Goal: Use online tool/utility: Utilize a website feature to perform a specific function

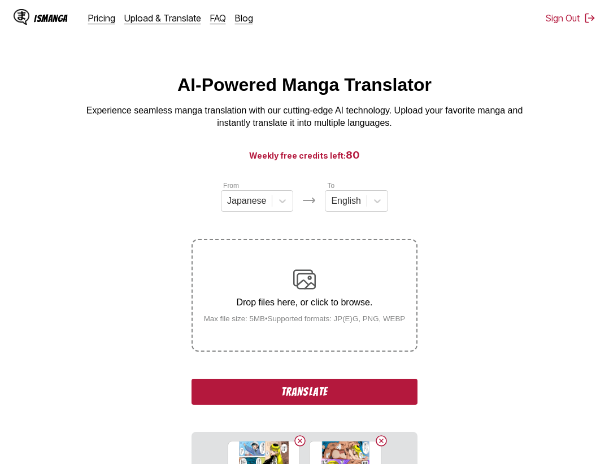
click at [372, 392] on button "Translate" at bounding box center [305, 392] width 226 height 26
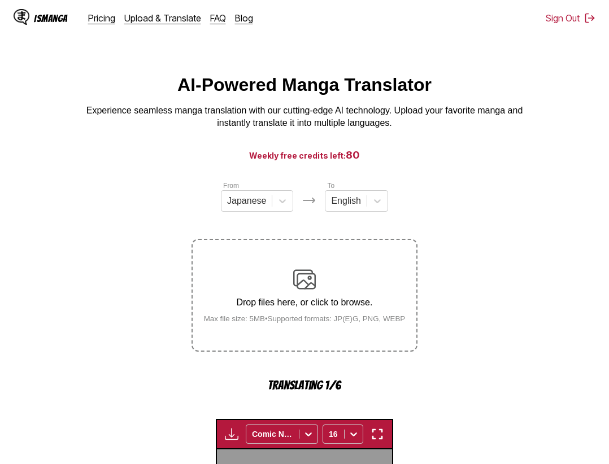
scroll to position [348, 0]
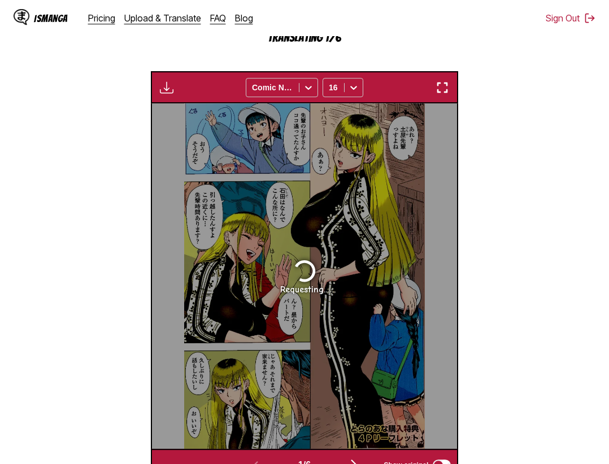
click at [511, 357] on section "From Japanese To English Drop files here, or click to browse. Max file size: 5M…" at bounding box center [304, 156] width 591 height 649
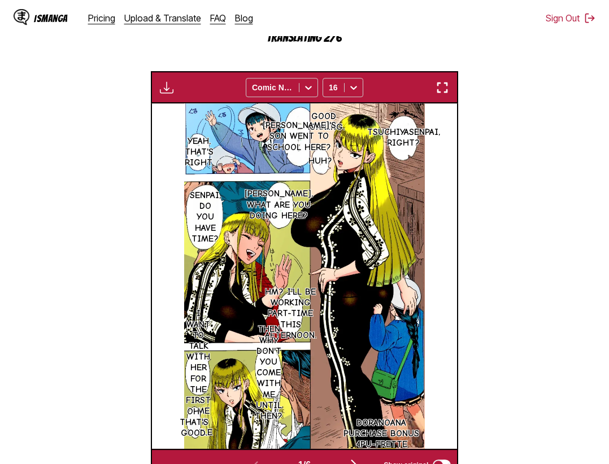
click at [540, 242] on section "From Japanese To English Drop files here, or click to browse. Max file size: 5M…" at bounding box center [304, 156] width 591 height 649
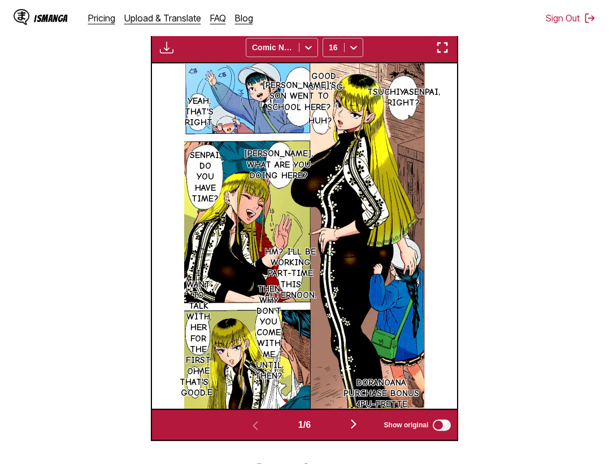
click at [442, 49] on img "button" at bounding box center [443, 48] width 14 height 14
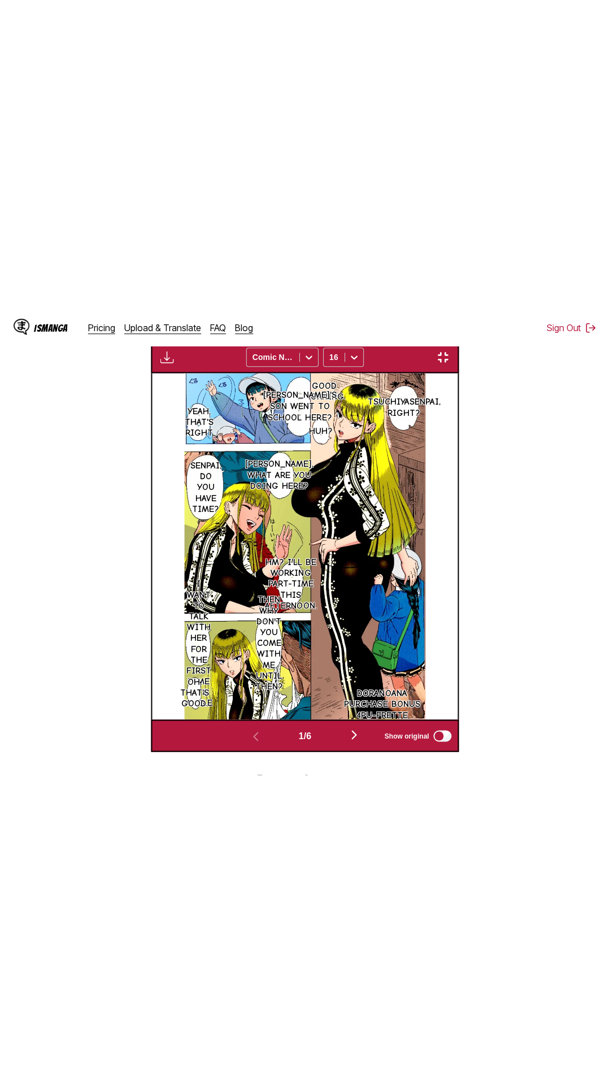
scroll to position [71, 0]
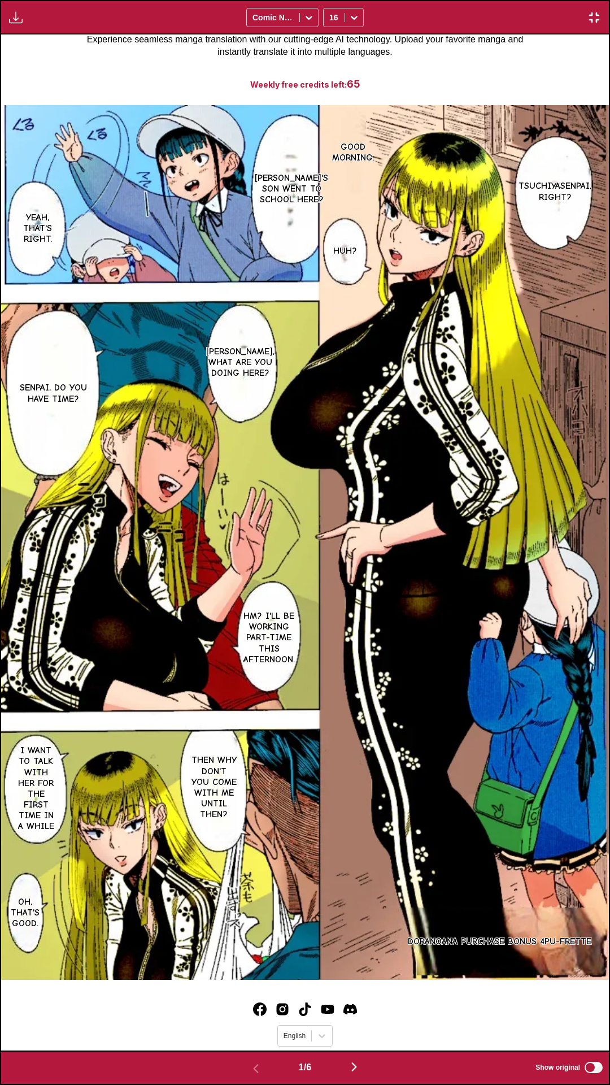
click at [523, 21] on div "Download Panel Download All Comic Neue 16" at bounding box center [305, 17] width 610 height 34
click at [514, 55] on div "Good morning. Tsuchiyasenpai, right? Huh? Senpai's son went to school here? Yea…" at bounding box center [305, 542] width 608 height 1016
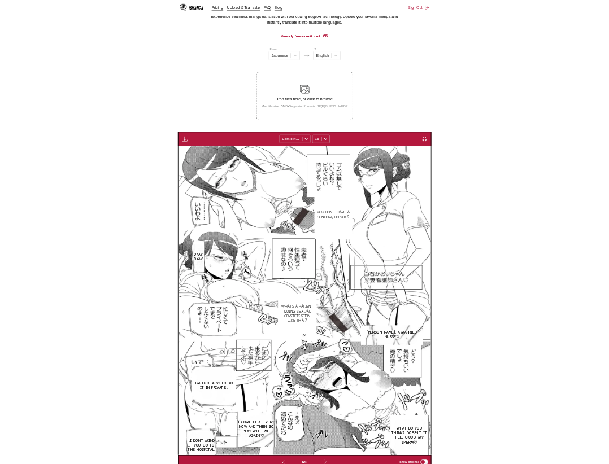
scroll to position [0, 1527]
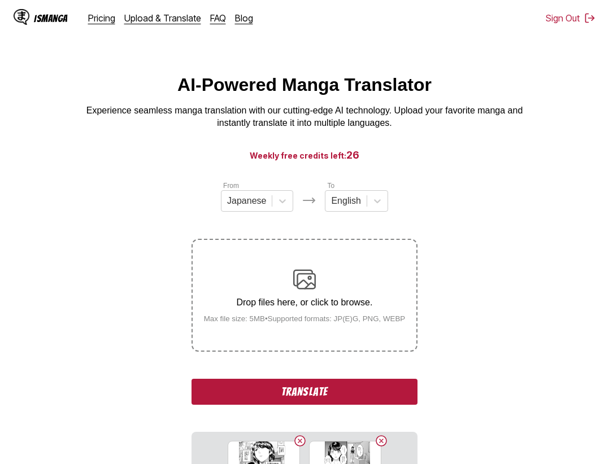
click at [358, 383] on button "Translate" at bounding box center [305, 392] width 226 height 26
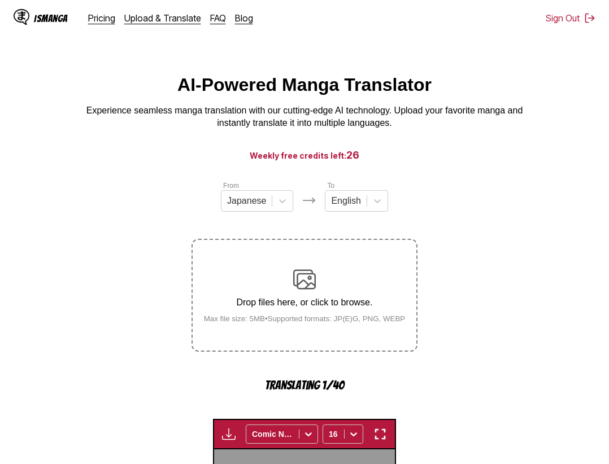
scroll to position [351, 0]
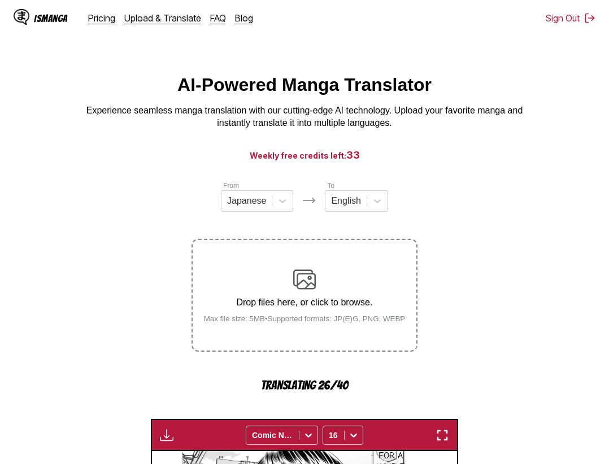
scroll to position [351, 0]
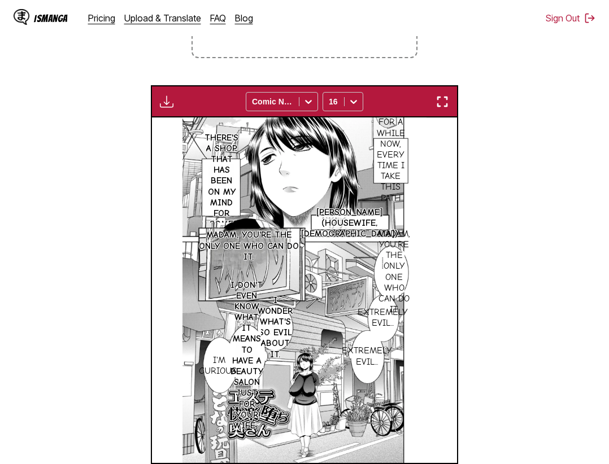
scroll to position [236, 0]
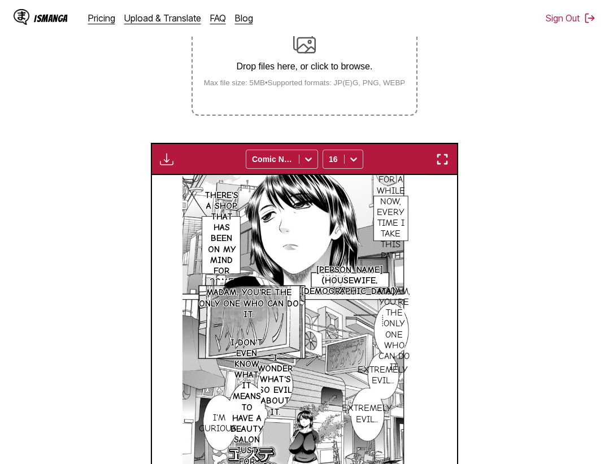
click at [438, 165] on img "button" at bounding box center [443, 160] width 14 height 14
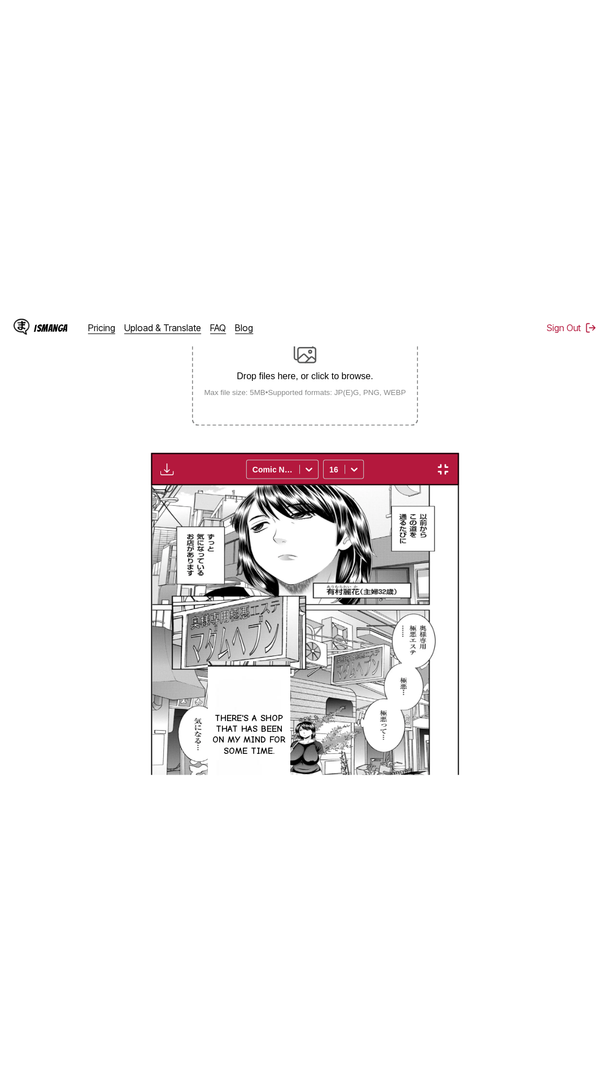
scroll to position [71, 0]
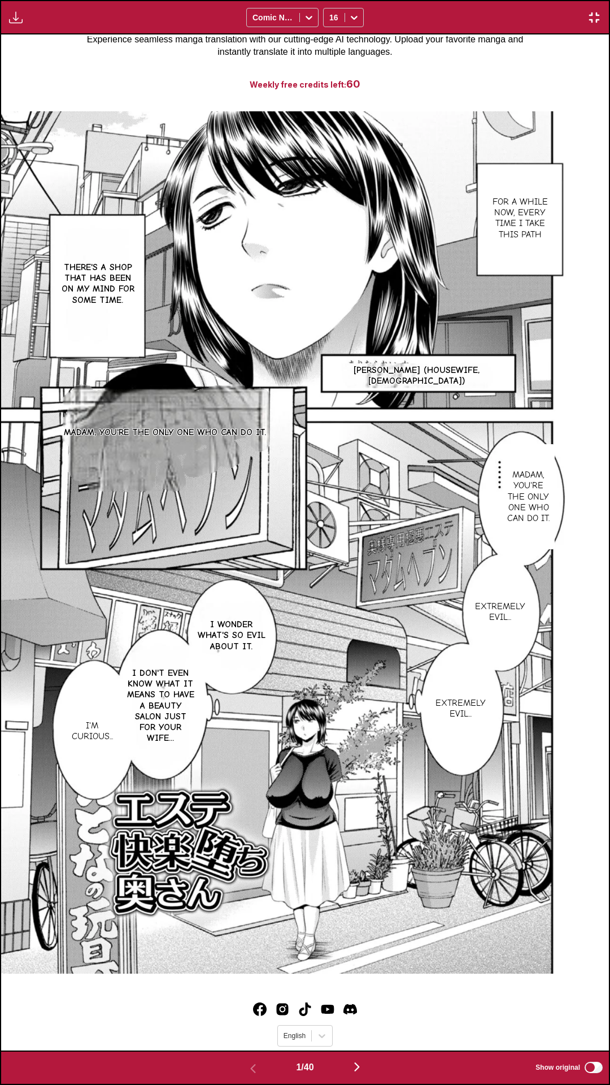
click at [394, 55] on div "For a while now, every time I take this path There's a shop that has been on my…" at bounding box center [305, 542] width 608 height 1016
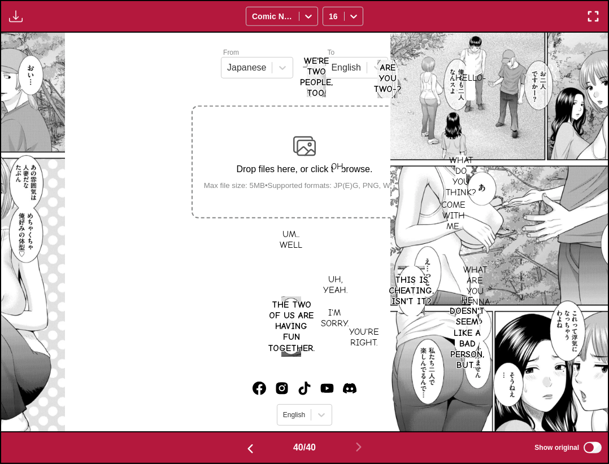
scroll to position [432, 0]
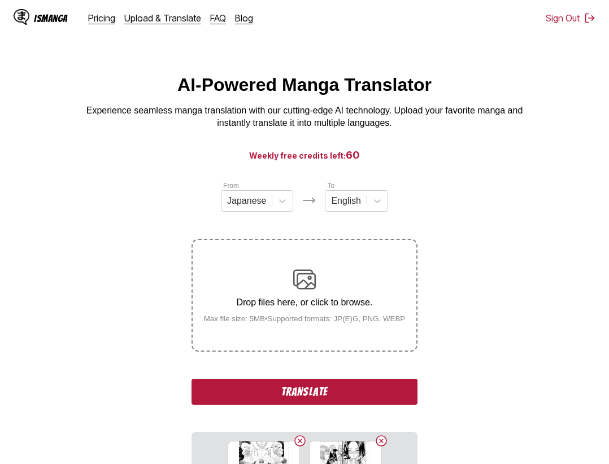
click at [319, 390] on button "Translate" at bounding box center [305, 392] width 226 height 26
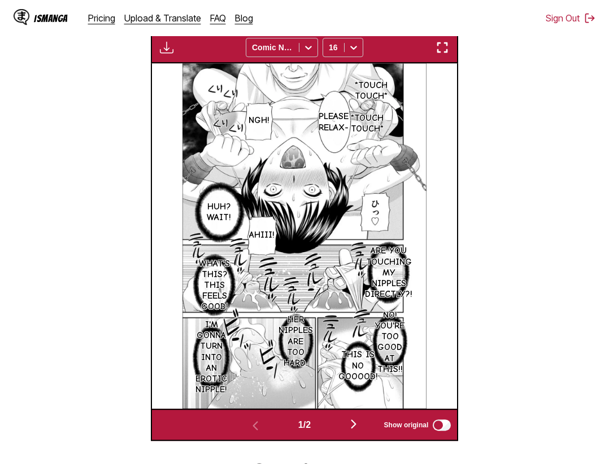
click at [446, 51] on img "button" at bounding box center [443, 48] width 14 height 14
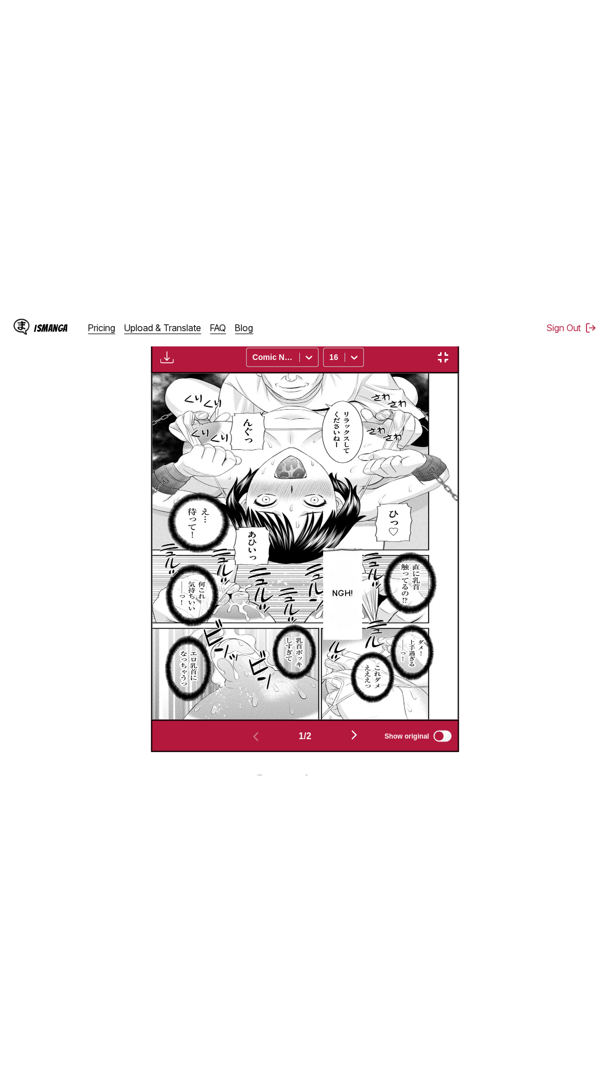
scroll to position [71, 0]
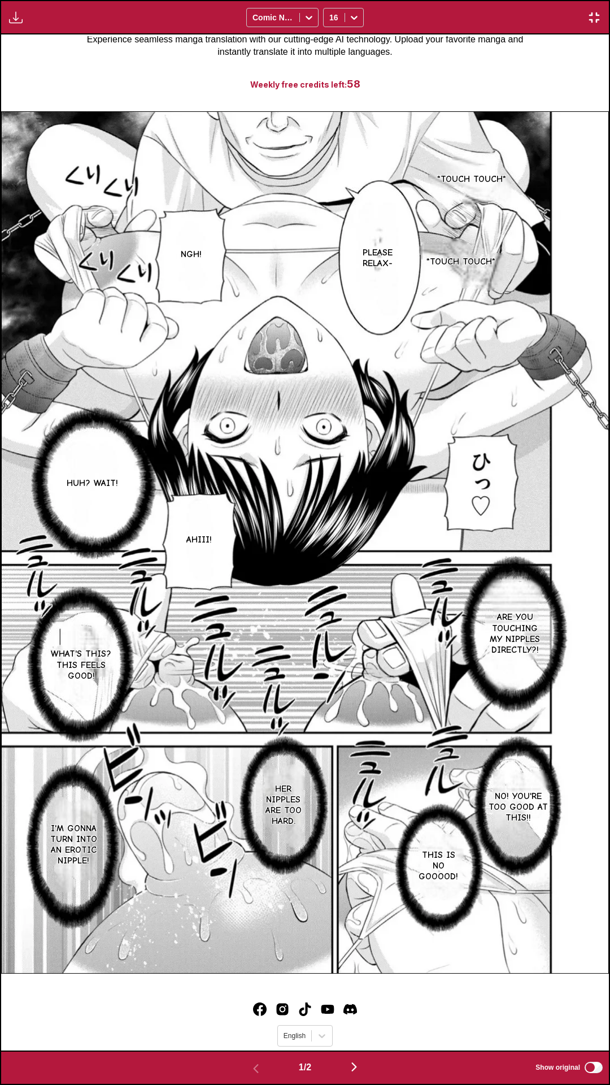
click at [476, 6] on div "Download Panel Download All Comic Neue 16" at bounding box center [305, 17] width 610 height 34
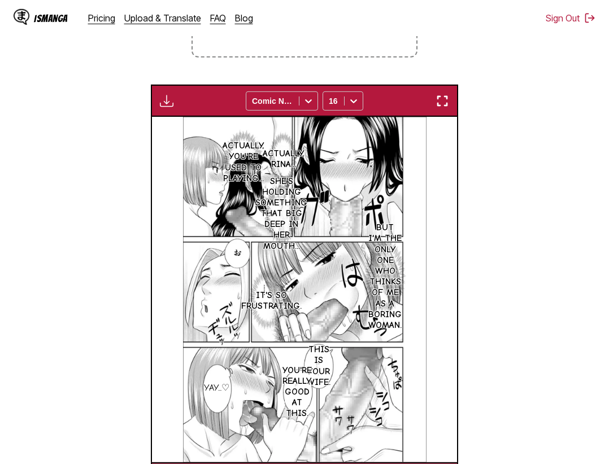
scroll to position [432, 0]
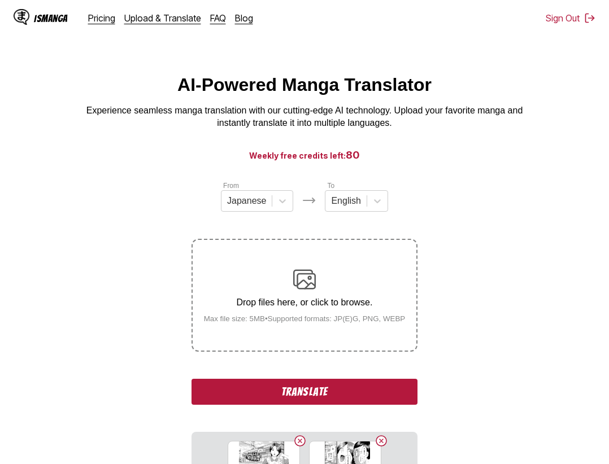
click at [389, 401] on button "Translate" at bounding box center [305, 392] width 226 height 26
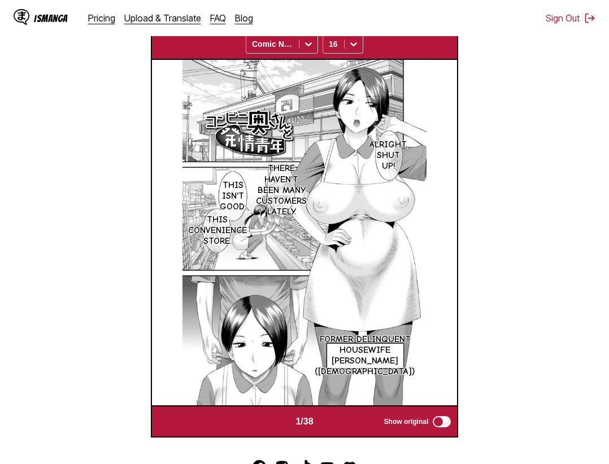
scroll to position [179, 0]
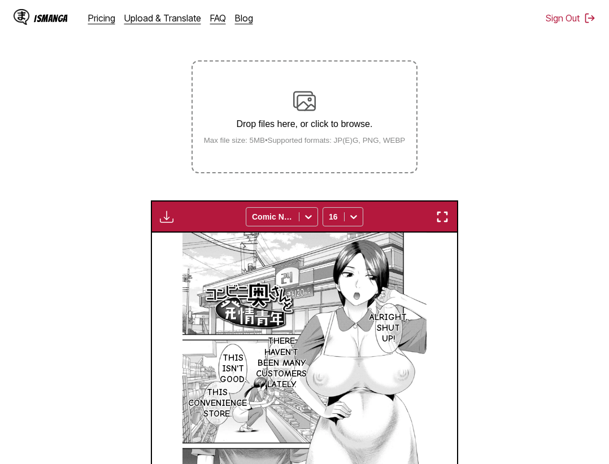
click at [446, 220] on img "button" at bounding box center [443, 217] width 14 height 14
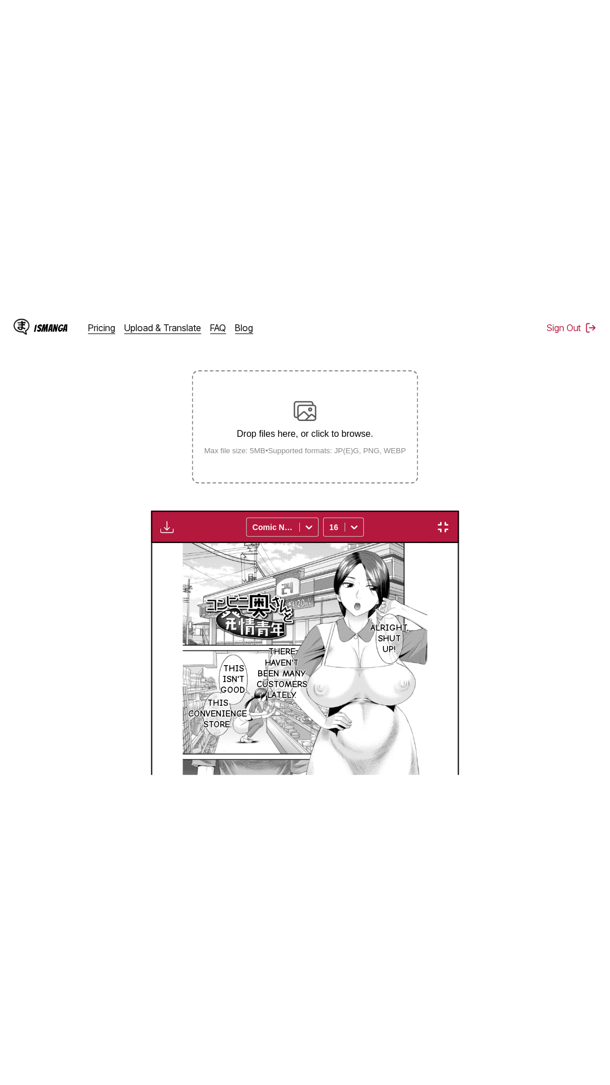
scroll to position [71, 0]
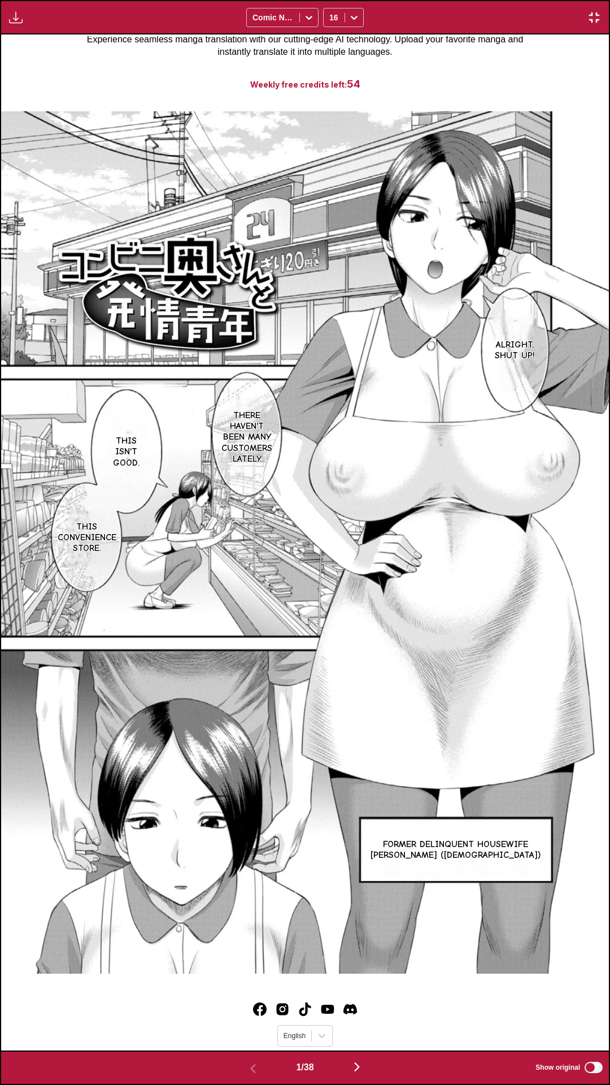
click at [499, 76] on div "Alright, shut up! There haven't been many customers lately. This isn't good. Th…" at bounding box center [305, 542] width 608 height 1016
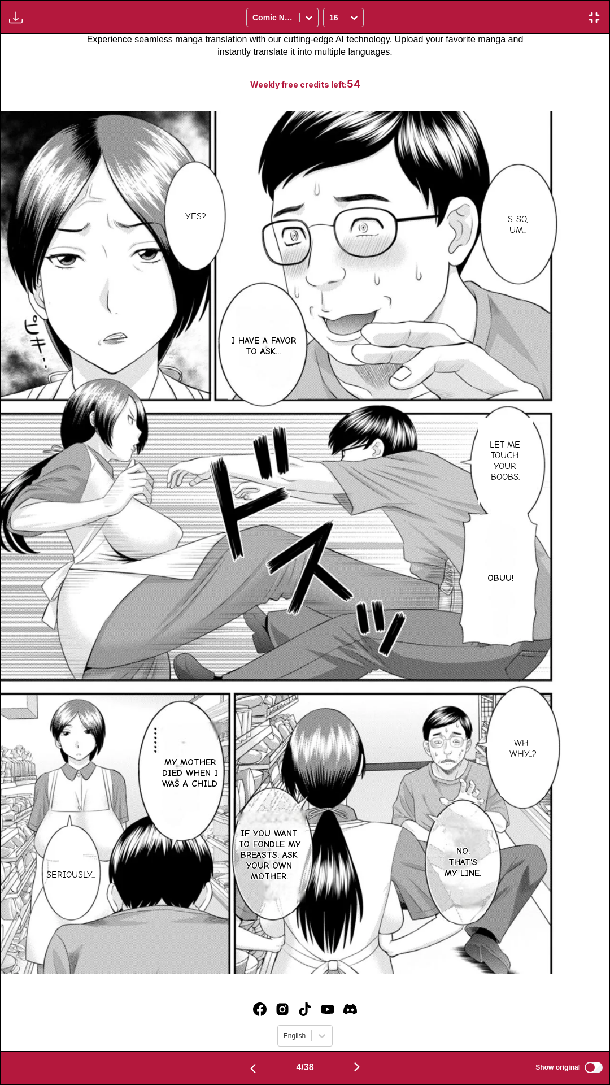
scroll to position [0, 1824]
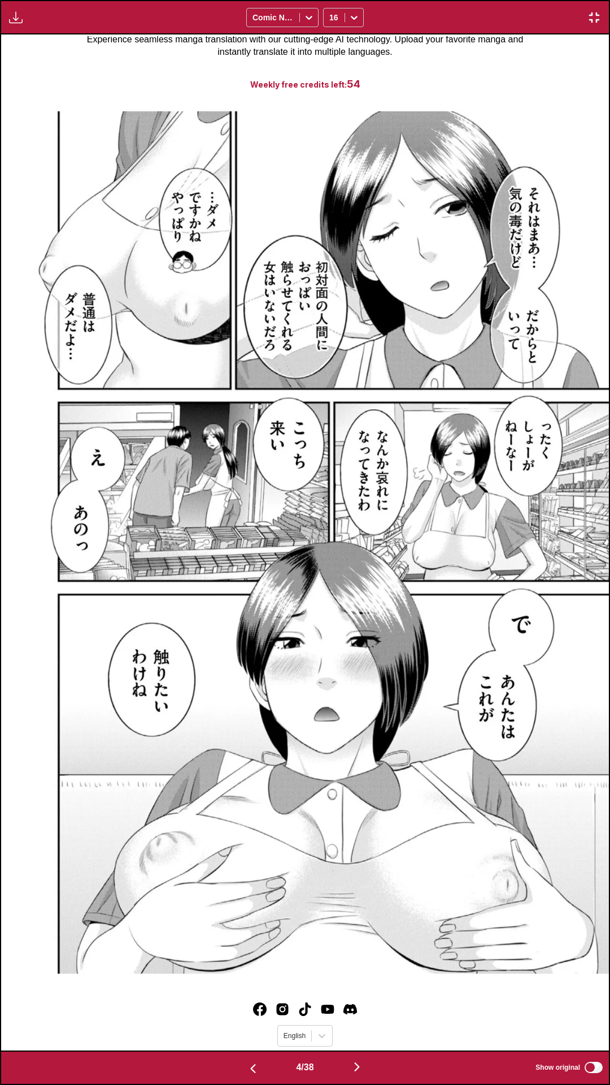
click at [363, 88] on div "Well... I'm sorry about that. I guess it's no good after all. But that doesn't …" at bounding box center [305, 542] width 608 height 1016
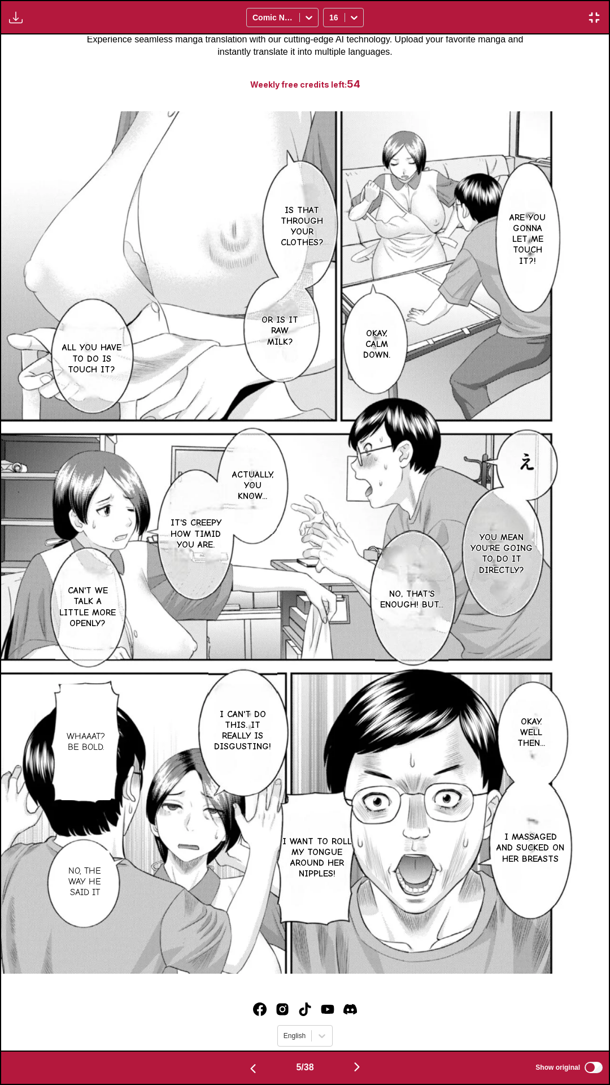
click at [484, 464] on div "Are you gonna let me touch it?! Is that through your clothes? Okay, calm down. …" at bounding box center [305, 542] width 608 height 1016
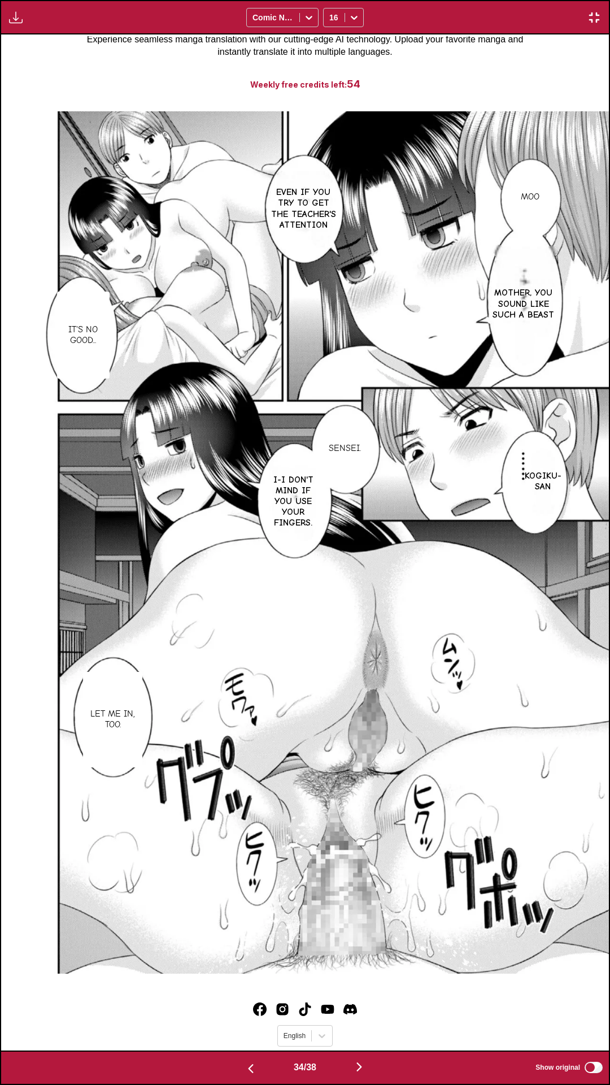
scroll to position [0, 0]
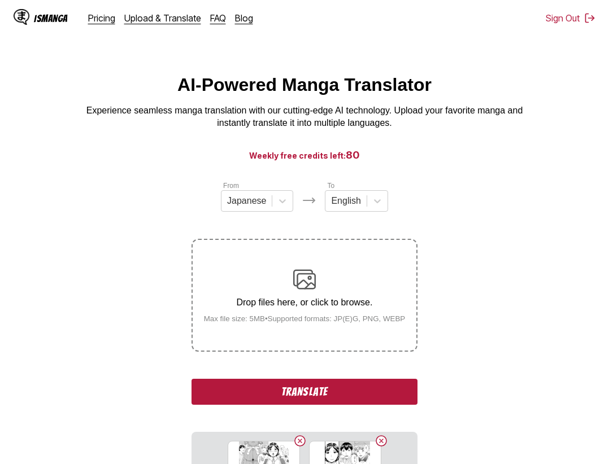
click at [209, 385] on button "Translate" at bounding box center [305, 392] width 226 height 26
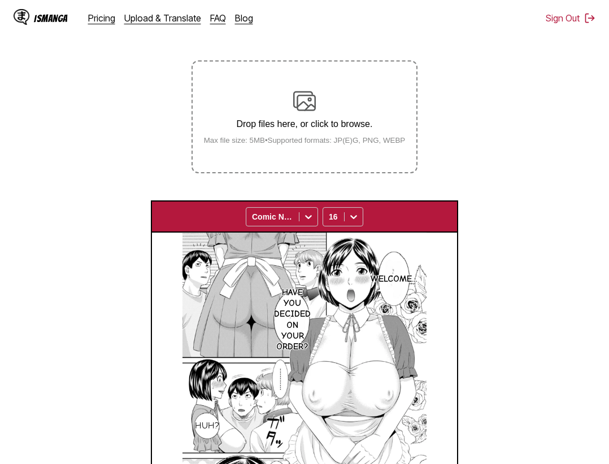
scroll to position [294, 0]
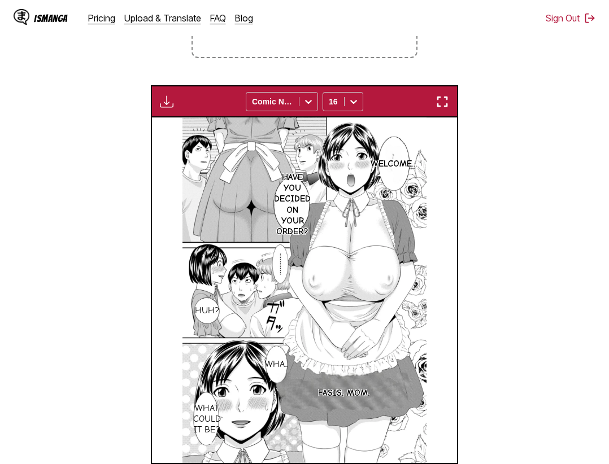
click at [453, 107] on div "Download Panel Download All Comic Neue 16" at bounding box center [305, 101] width 308 height 32
click at [441, 102] on img "button" at bounding box center [443, 102] width 14 height 14
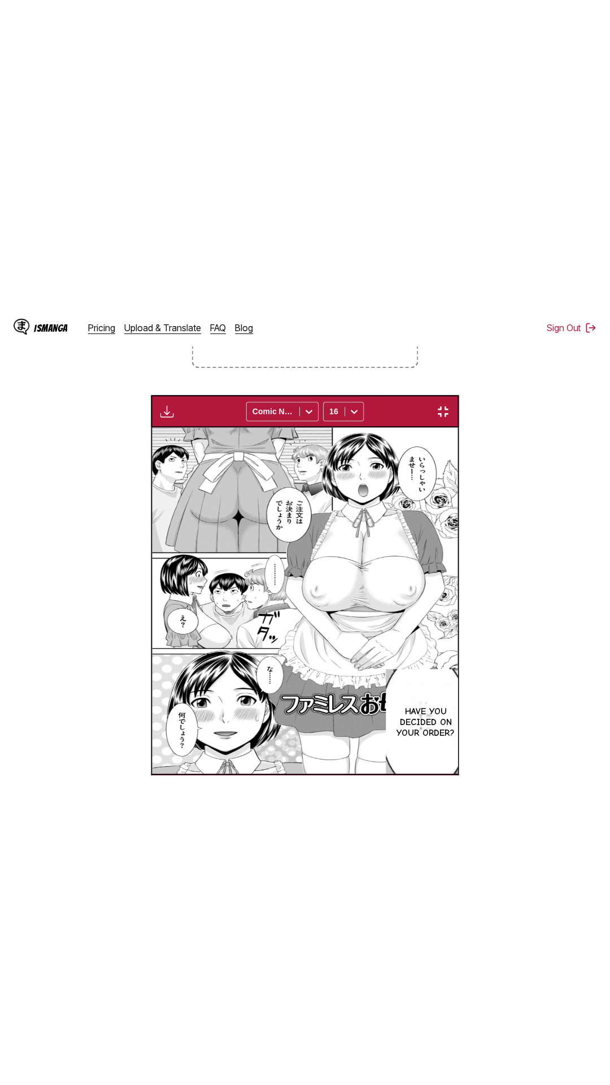
scroll to position [71, 0]
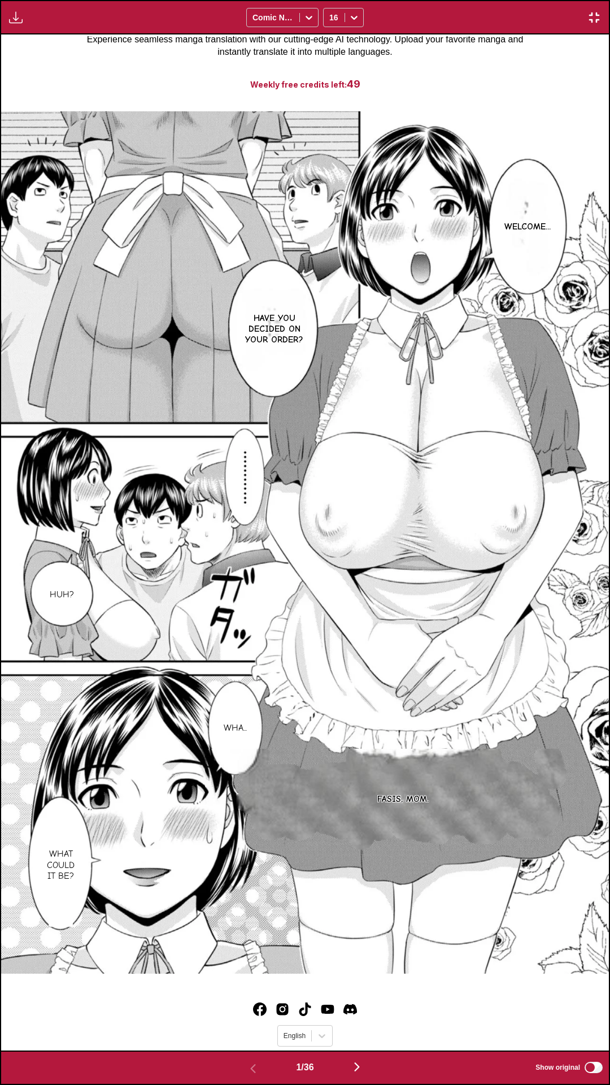
click at [363, 70] on div "Welcome... Have you decided on your order? Huh? Wha... Fasis, mom. What could i…" at bounding box center [305, 542] width 608 height 1016
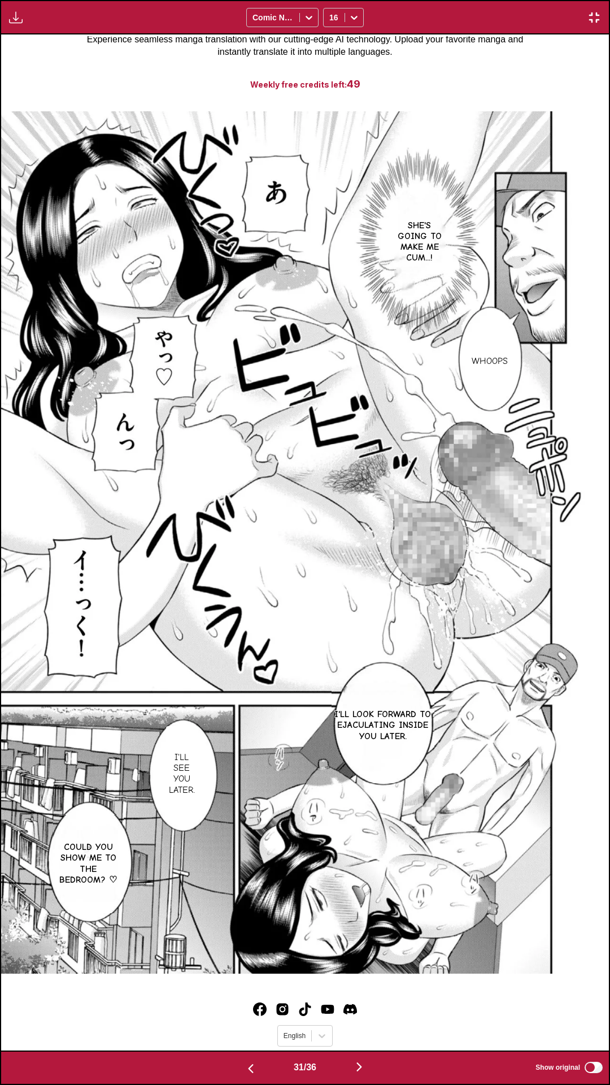
scroll to position [0, 0]
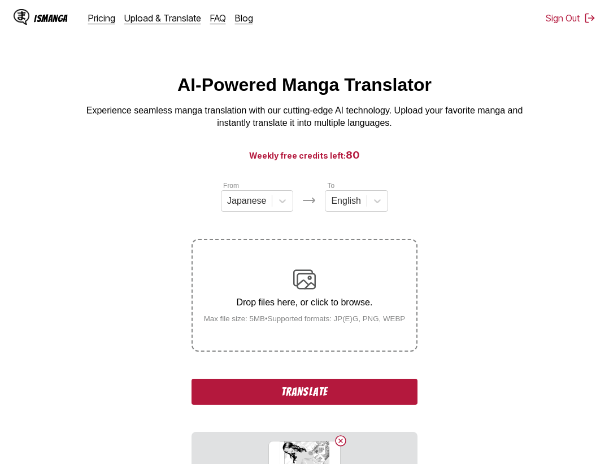
click at [324, 394] on button "Translate" at bounding box center [305, 392] width 226 height 26
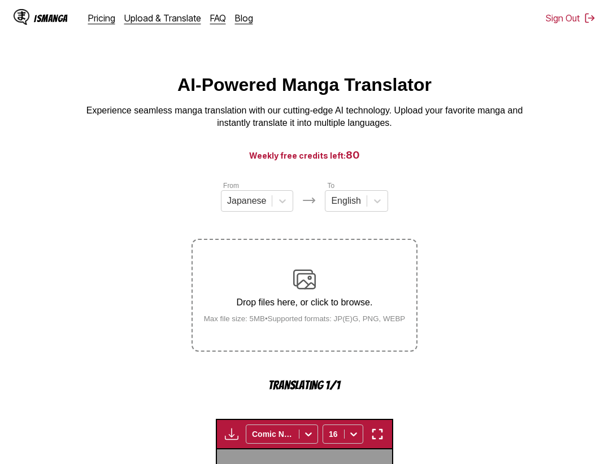
scroll to position [348, 0]
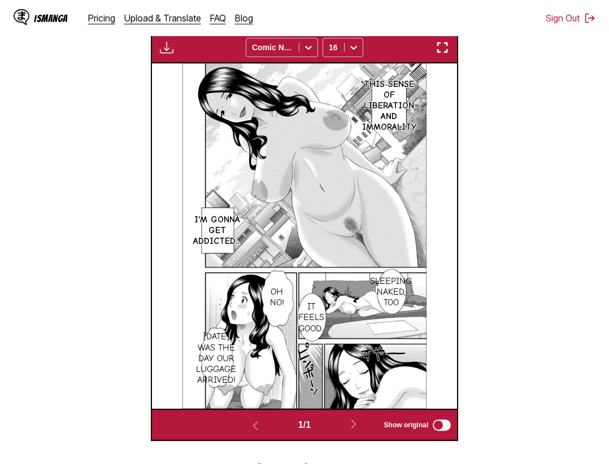
click at [449, 49] on img "button" at bounding box center [443, 48] width 14 height 14
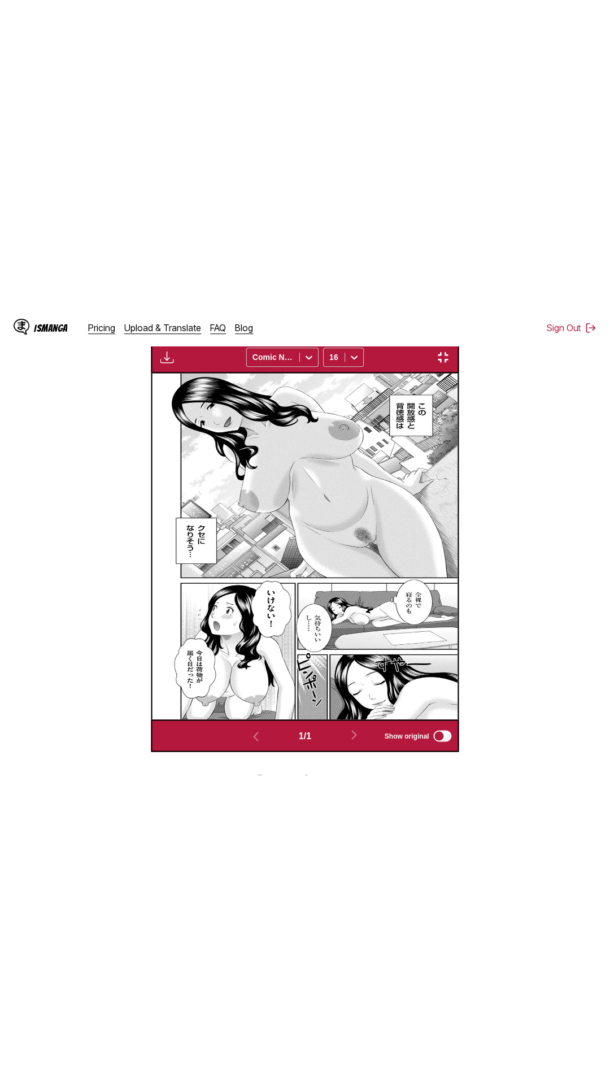
scroll to position [71, 0]
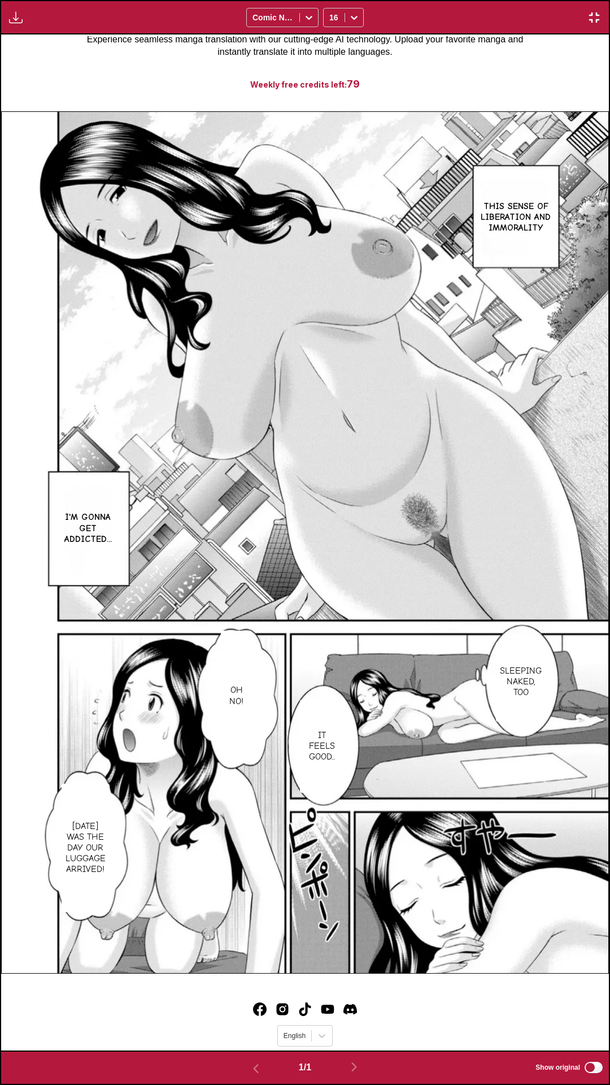
click at [506, 83] on div "This sense of liberation and immorality I'm gonna get addicted... Sleeping nake…" at bounding box center [305, 542] width 608 height 1016
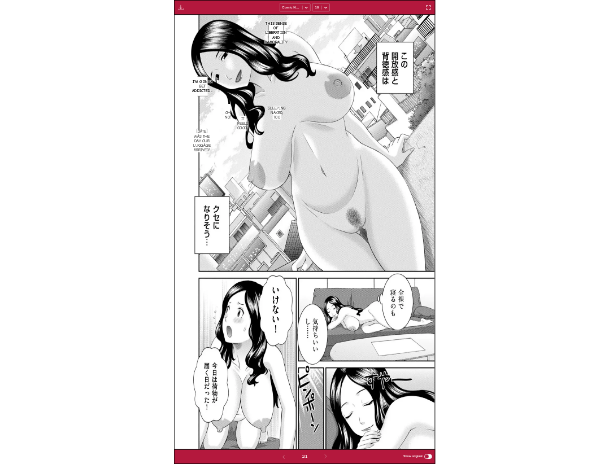
scroll to position [294, 0]
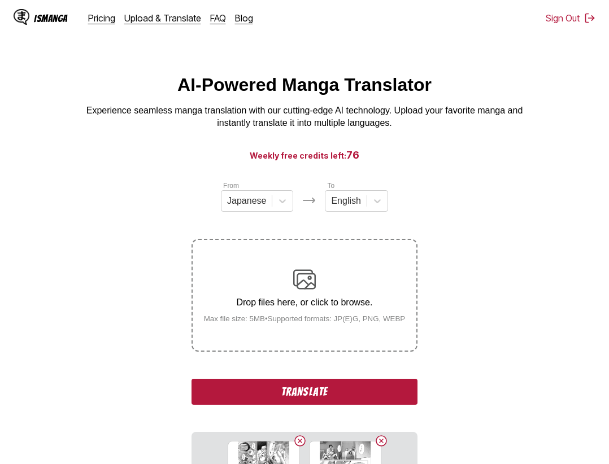
click at [363, 401] on button "Translate" at bounding box center [305, 392] width 226 height 26
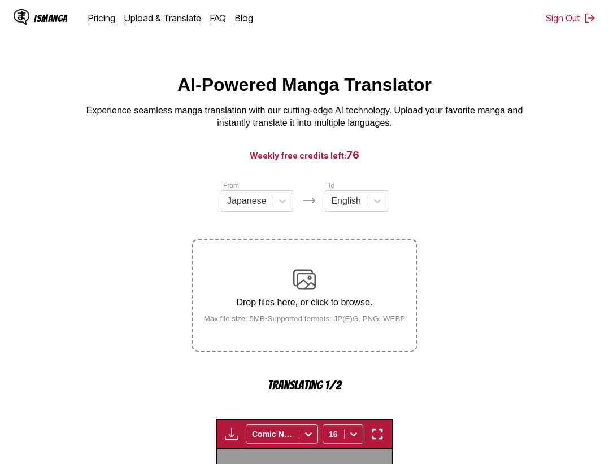
scroll to position [348, 0]
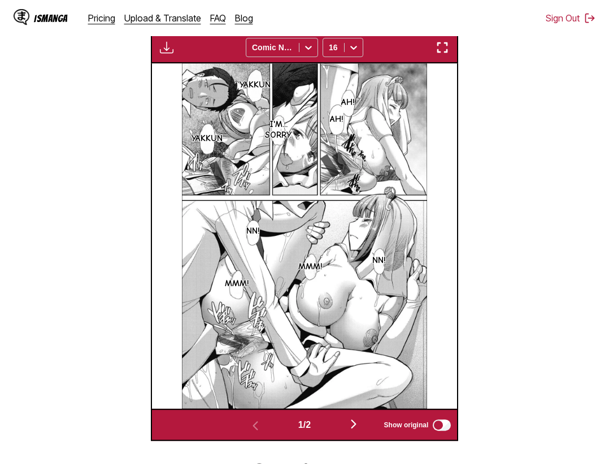
click at [439, 45] on img "button" at bounding box center [443, 48] width 14 height 14
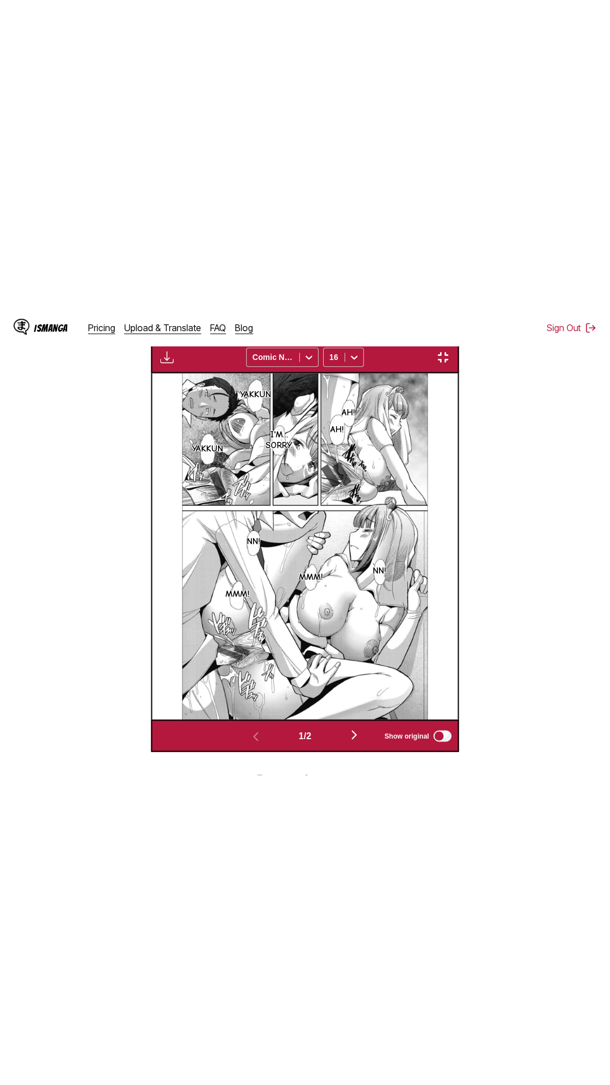
scroll to position [71, 0]
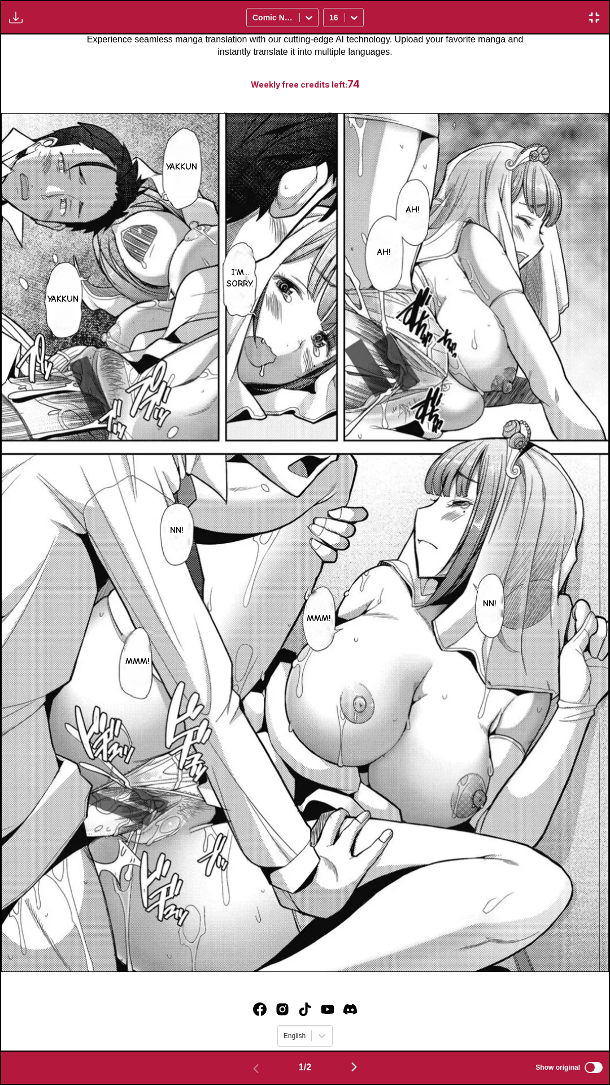
click at [470, 74] on div "Yakkun Ah! Ah! I'm... sorry. Yakkun Nn! Nn! Mmm! Mmm!" at bounding box center [305, 542] width 608 height 1016
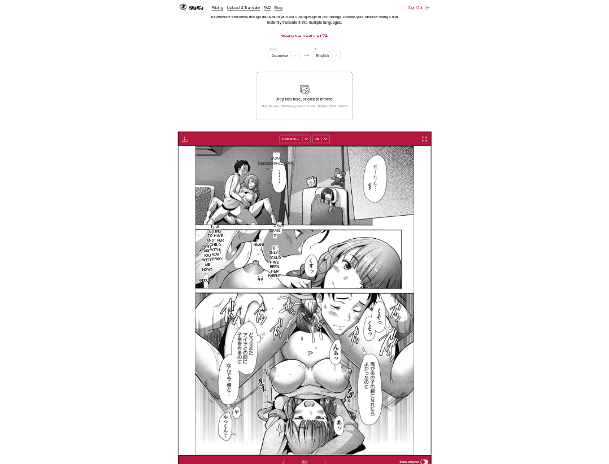
scroll to position [0, 305]
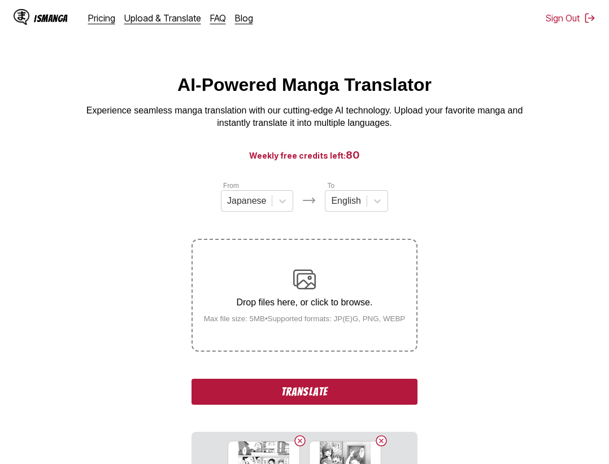
click at [352, 392] on button "Translate" at bounding box center [305, 392] width 226 height 26
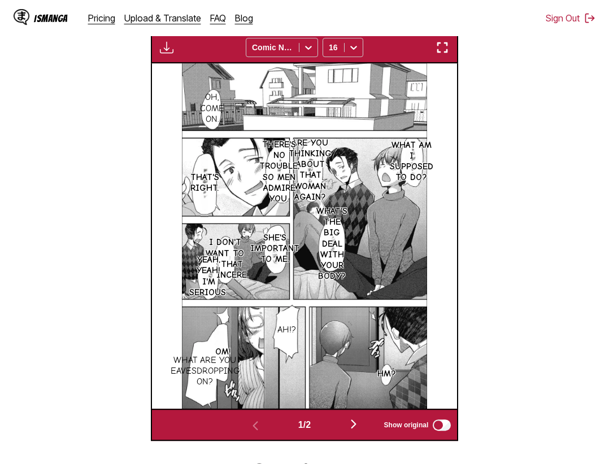
scroll to position [290, 0]
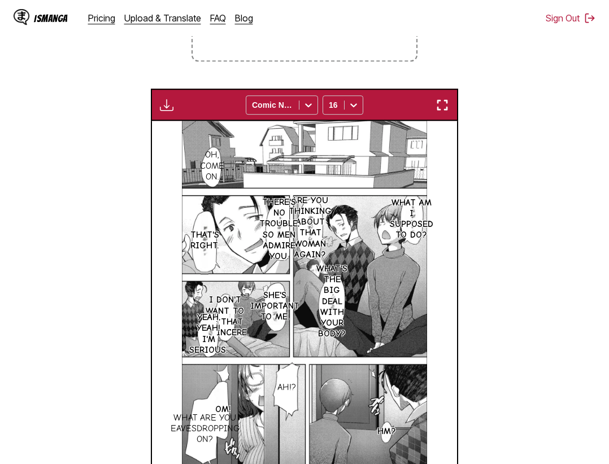
click at [453, 106] on button "button" at bounding box center [442, 105] width 20 height 15
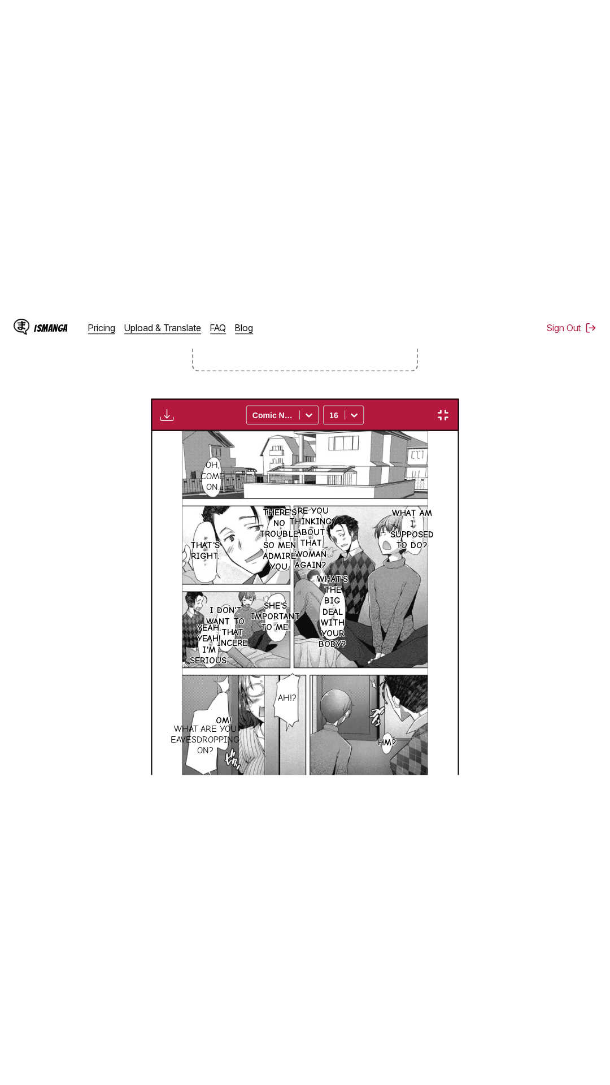
scroll to position [71, 0]
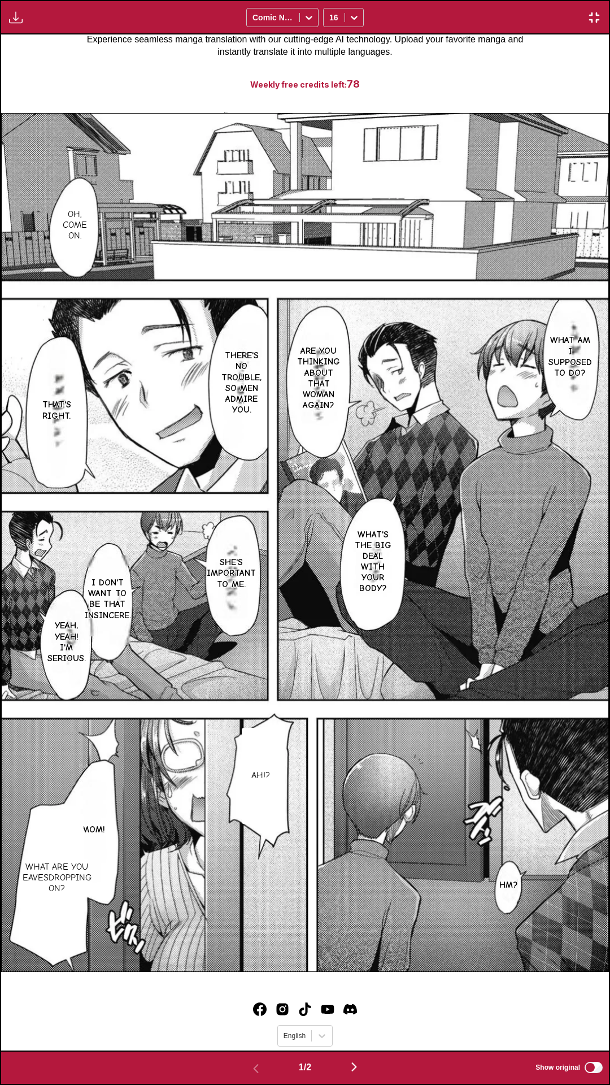
click at [540, 71] on div "Oh, come on. What am I supposed to do? Are you thinking about that woman again?…" at bounding box center [305, 542] width 608 height 1016
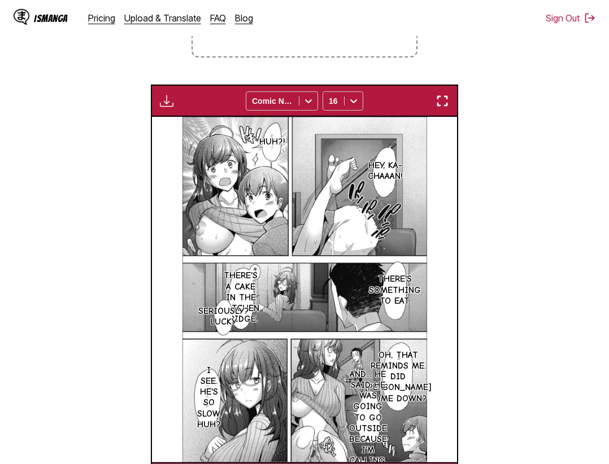
scroll to position [0, 305]
click at [482, 151] on section "From Japanese To English Drop files here, or click to browse. Max file size: 5M…" at bounding box center [304, 190] width 591 height 609
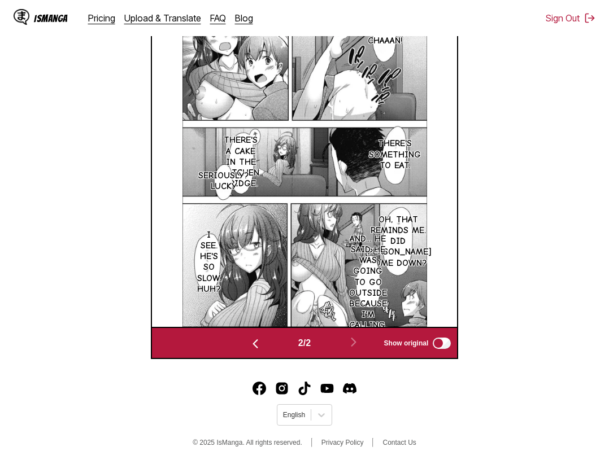
click at [86, 202] on section "From Japanese To English Drop files here, or click to browse. Max file size: 5M…" at bounding box center [304, 54] width 591 height 609
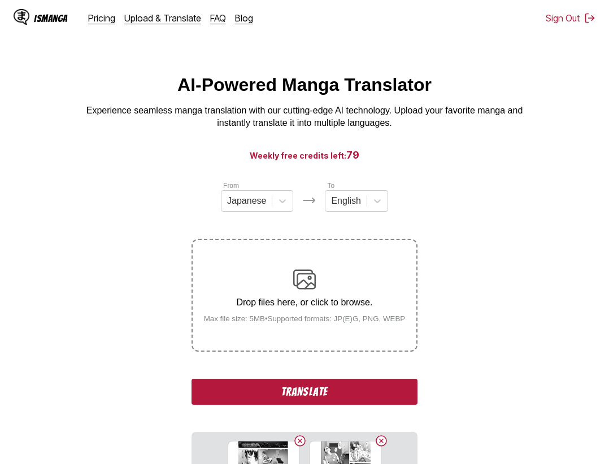
click at [307, 386] on button "Translate" at bounding box center [305, 392] width 226 height 26
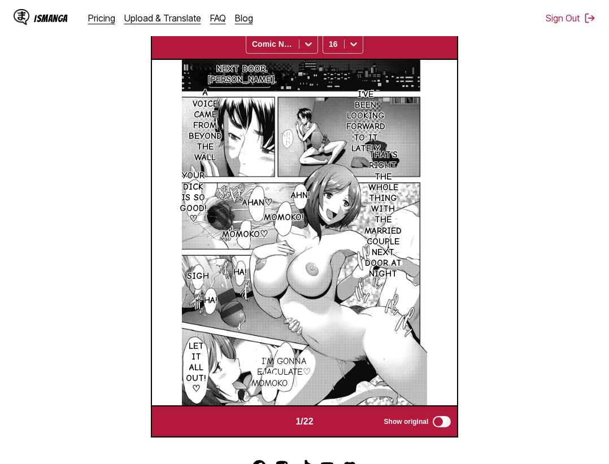
scroll to position [236, 0]
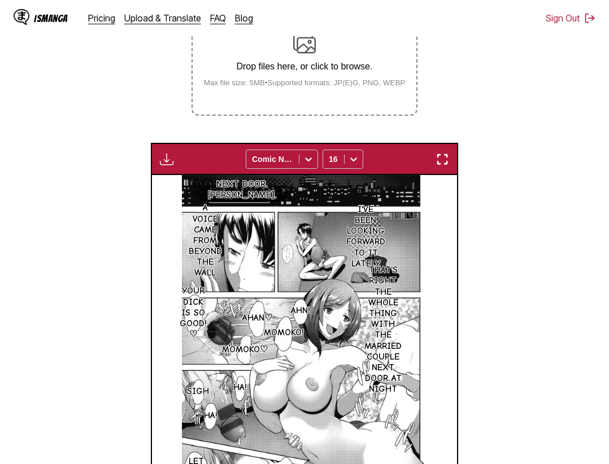
click at [445, 161] on img "button" at bounding box center [443, 160] width 14 height 14
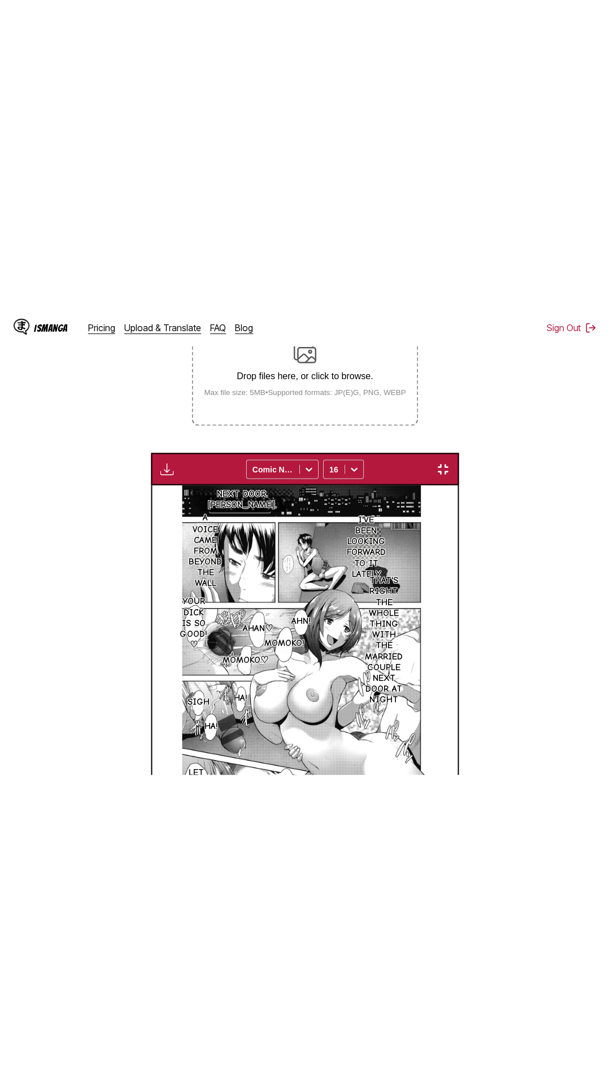
scroll to position [71, 0]
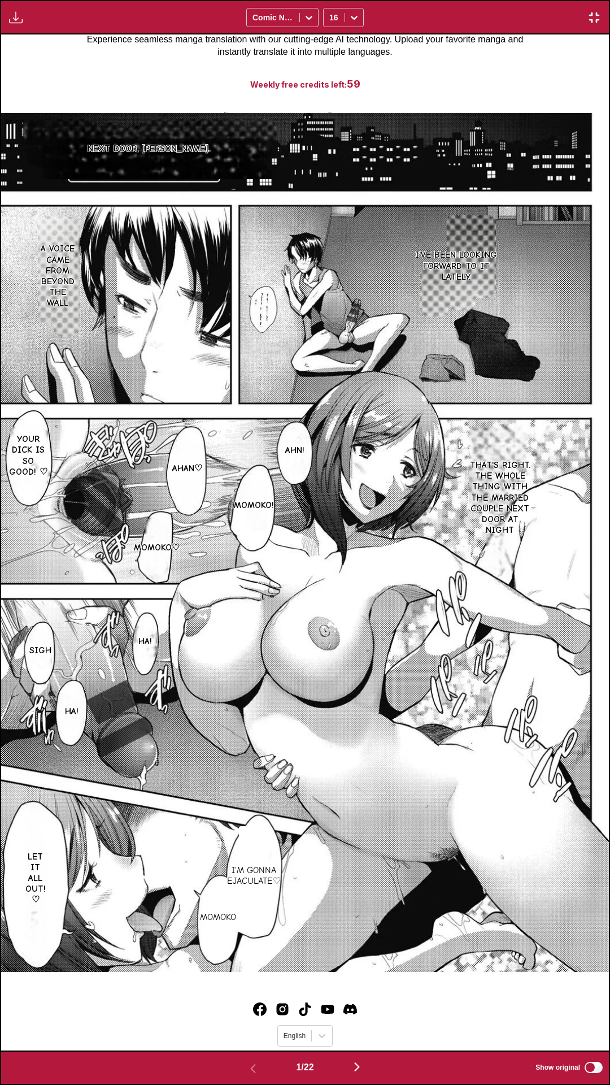
click at [524, 54] on div "Next door, Akiko-san. I've been looking forward to it lately. A voice came from…" at bounding box center [305, 542] width 608 height 1016
click at [362, 52] on div "Next door, Akiko-san. I've been looking forward to it lately. A voice came from…" at bounding box center [305, 542] width 608 height 1016
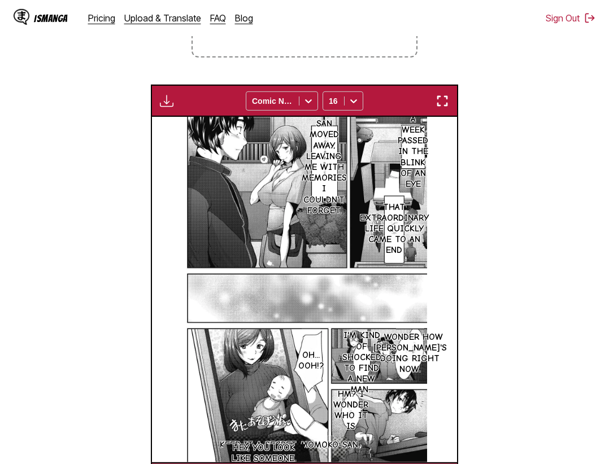
scroll to position [432, 0]
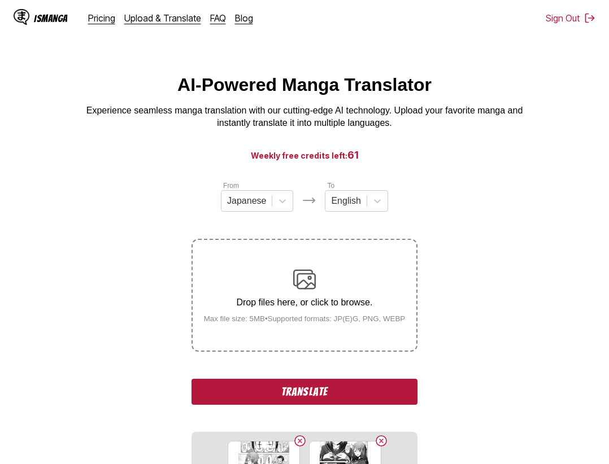
click at [314, 392] on button "Translate" at bounding box center [305, 392] width 226 height 26
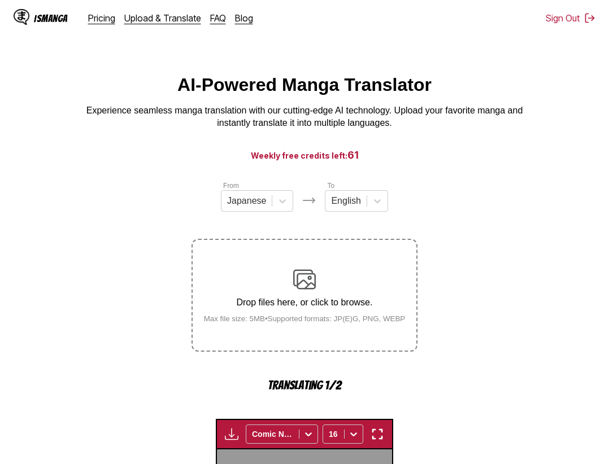
scroll to position [348, 0]
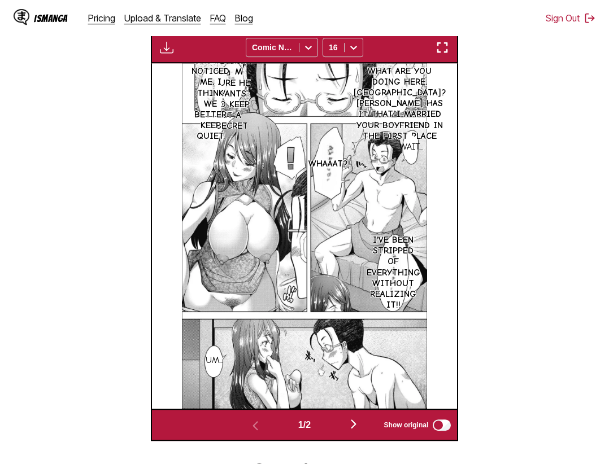
click at [542, 216] on section "From Japanese To English Drop files here, or click to browse. Max file size: 5M…" at bounding box center [304, 136] width 591 height 609
click at [442, 41] on div "Download Panel Download All Comic Neue 16" at bounding box center [305, 47] width 308 height 32
click at [448, 50] on img "button" at bounding box center [443, 48] width 14 height 14
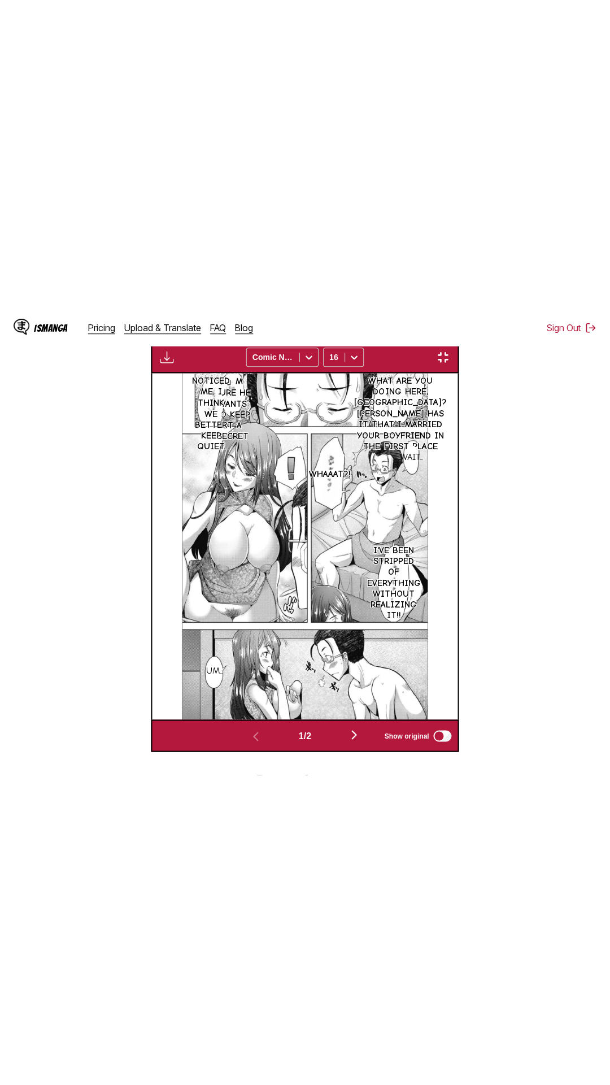
scroll to position [71, 0]
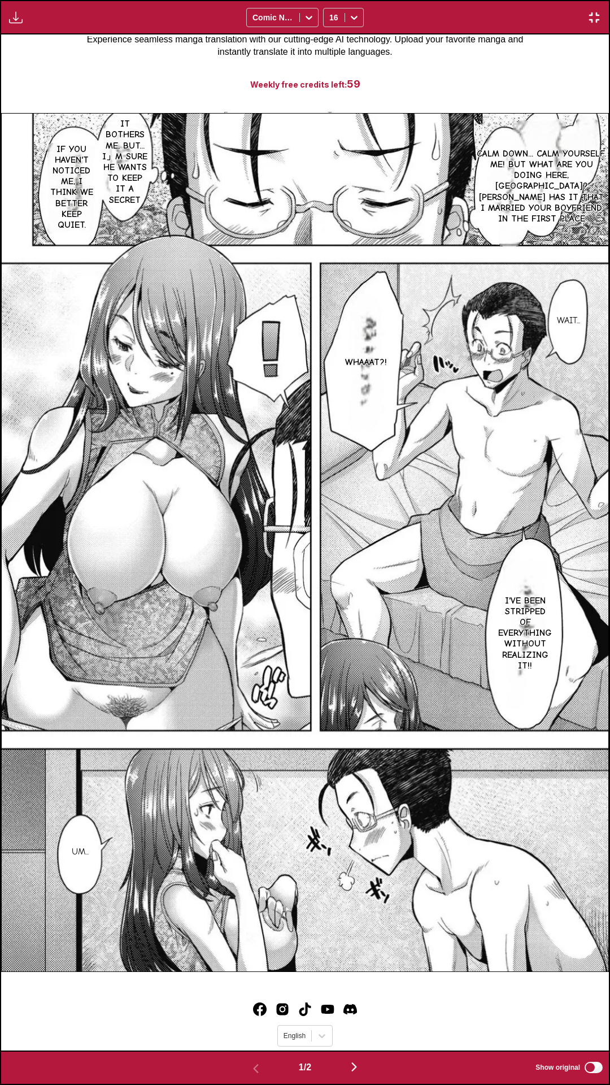
click at [520, 75] on div "Calm down... calm yourself. Me! But what are you doing here, Kana? Rumor has it…" at bounding box center [305, 542] width 608 height 1016
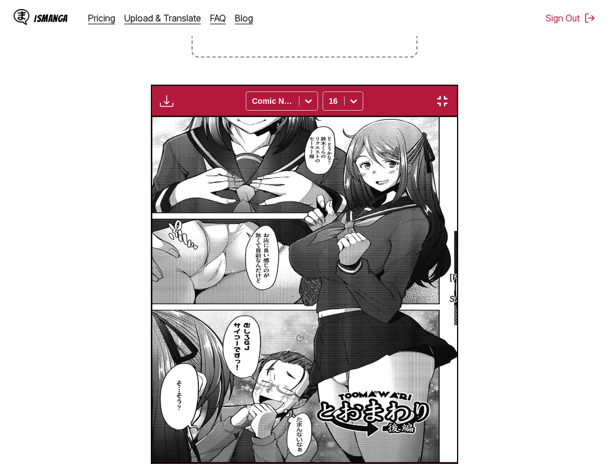
scroll to position [0, 305]
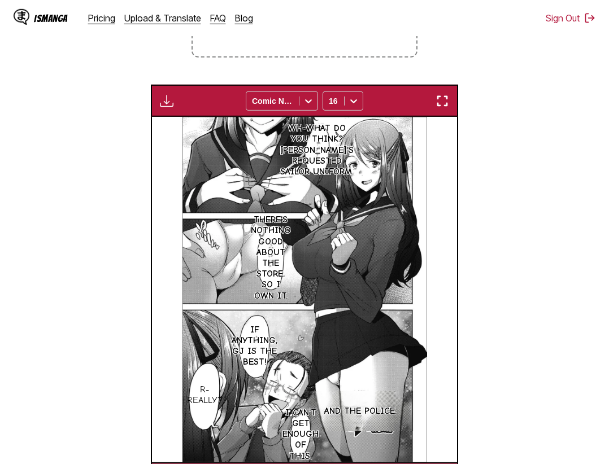
drag, startPoint x: 116, startPoint y: 102, endPoint x: 217, endPoint y: 34, distance: 121.0
click at [118, 102] on section "From Japanese To English Drop files here, or click to browse. Max file size: 5M…" at bounding box center [304, 190] width 591 height 609
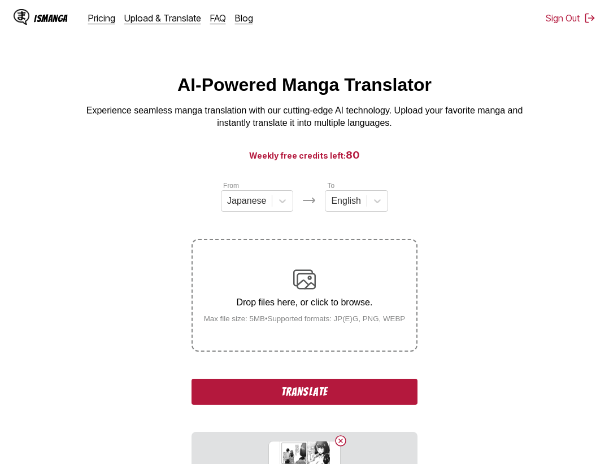
click at [349, 396] on button "Translate" at bounding box center [305, 392] width 226 height 26
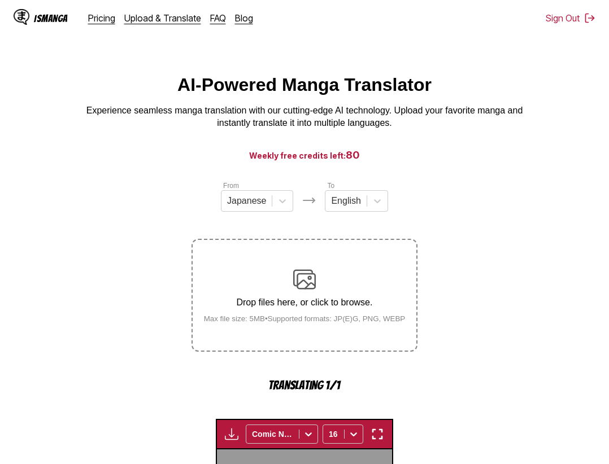
scroll to position [348, 0]
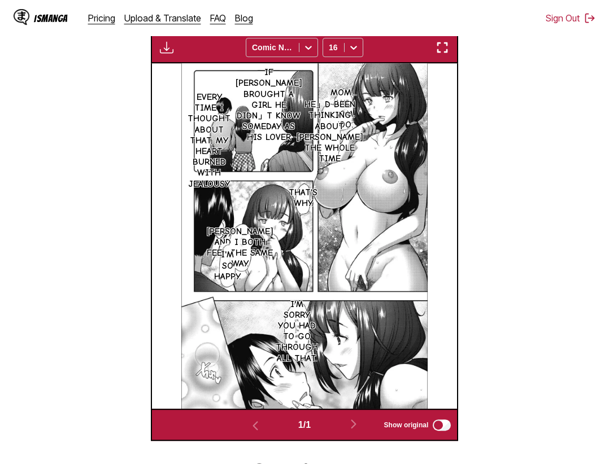
click at [454, 57] on div "Download Panel Download All Comic Neue 16" at bounding box center [305, 47] width 308 height 32
click at [448, 52] on img "button" at bounding box center [443, 48] width 14 height 14
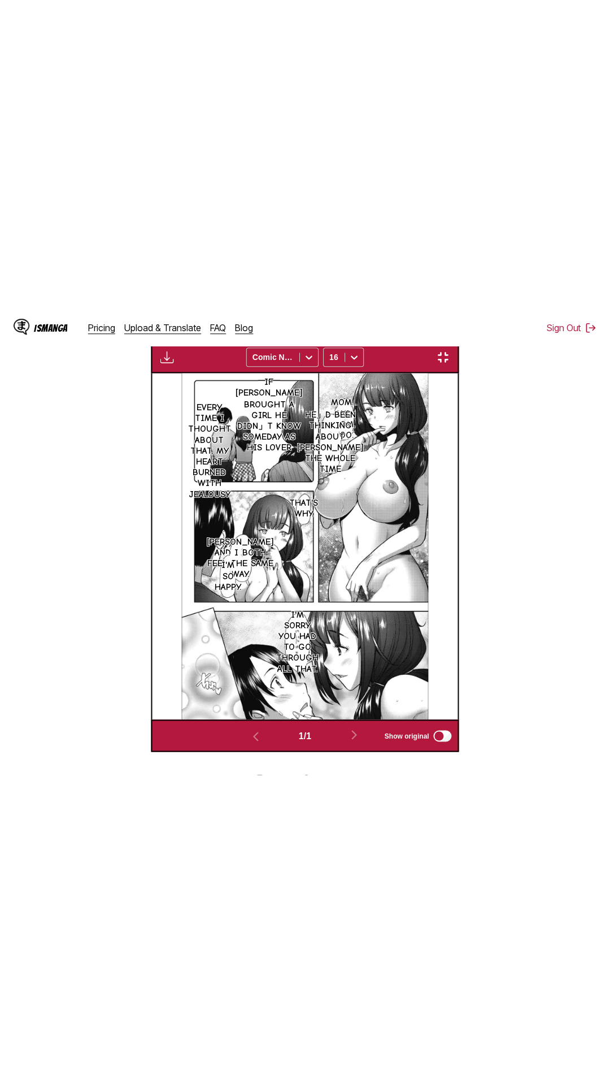
scroll to position [71, 0]
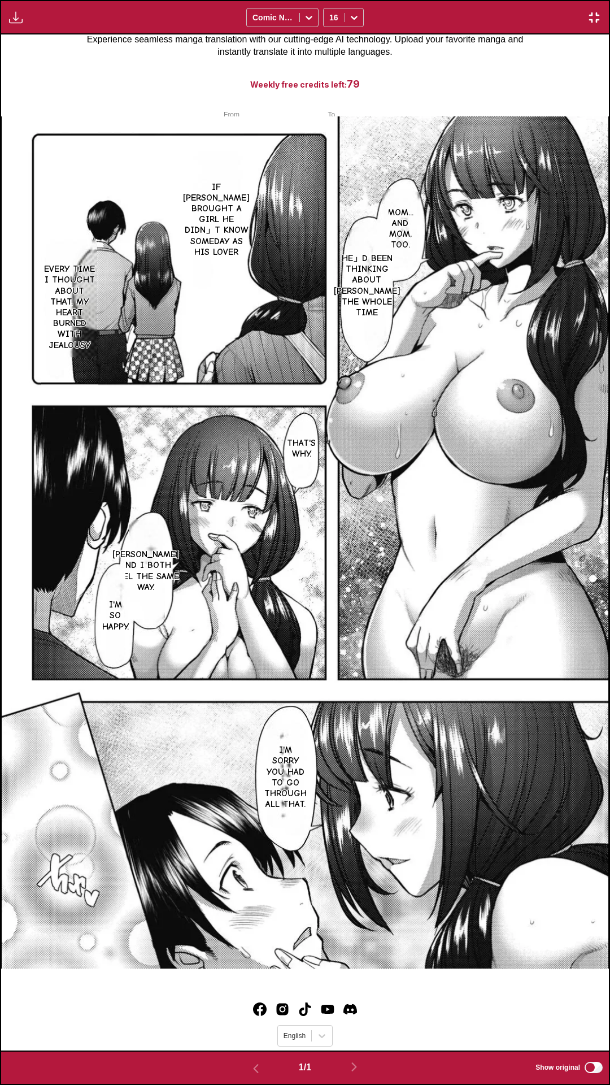
click at [523, 73] on div "Mom... and mom, too. He」d been thinking about Akihiro the whole time If Akihiro…" at bounding box center [305, 542] width 608 height 1016
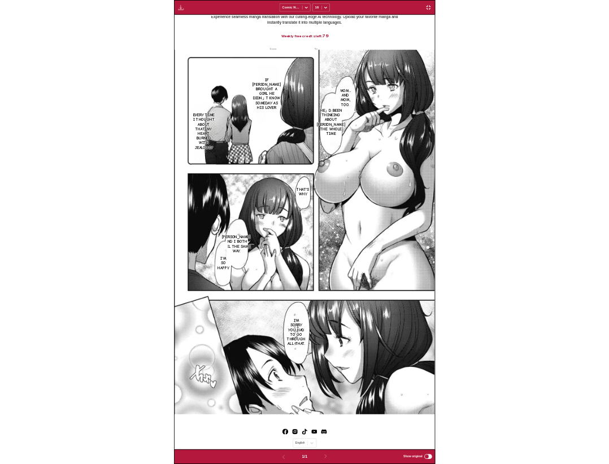
scroll to position [294, 0]
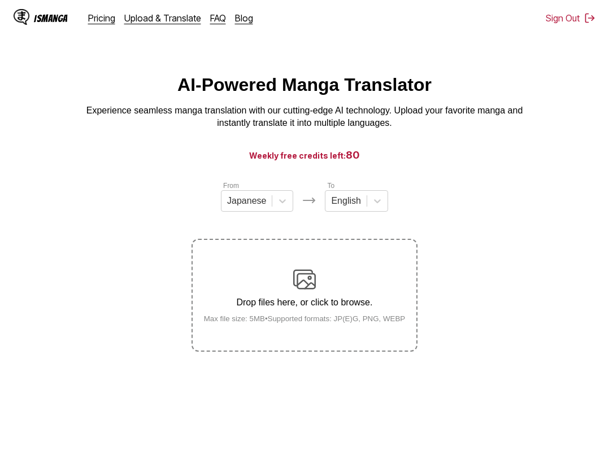
click at [153, 141] on main "AI-Powered Manga Translator Experience seamless manga translation with our cutt…" at bounding box center [304, 284] width 609 height 418
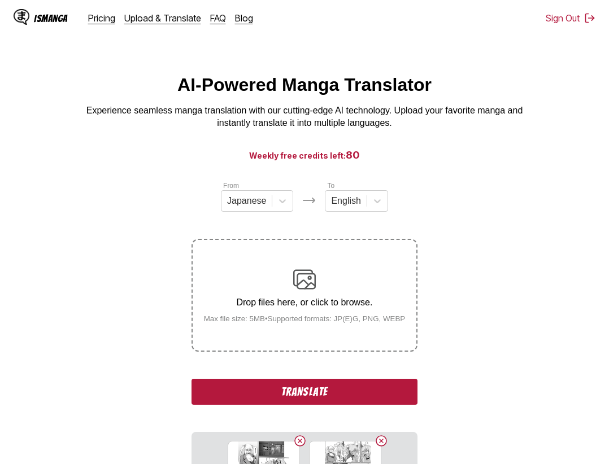
click at [316, 389] on button "Translate" at bounding box center [305, 392] width 226 height 26
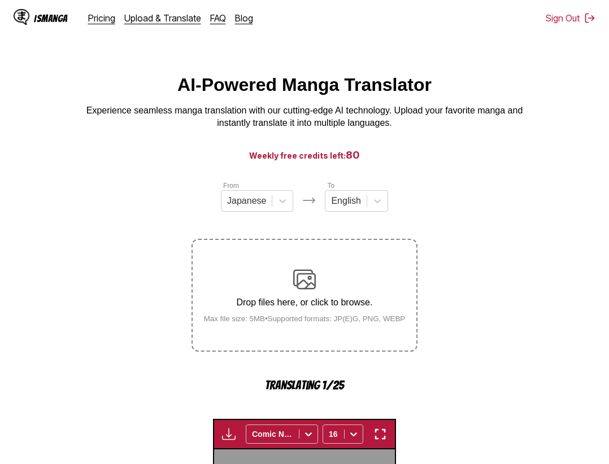
scroll to position [351, 0]
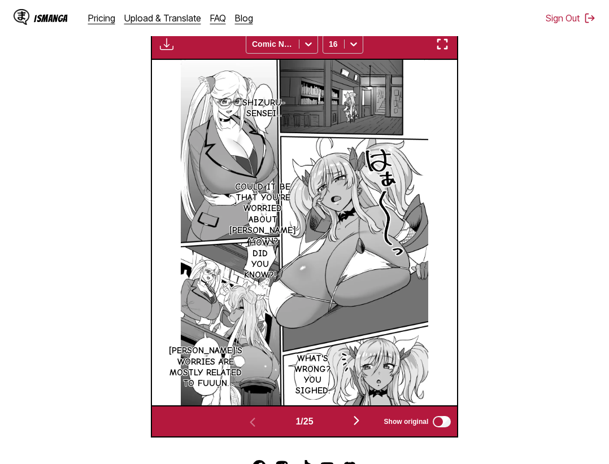
click at [449, 44] on img "button" at bounding box center [443, 44] width 14 height 14
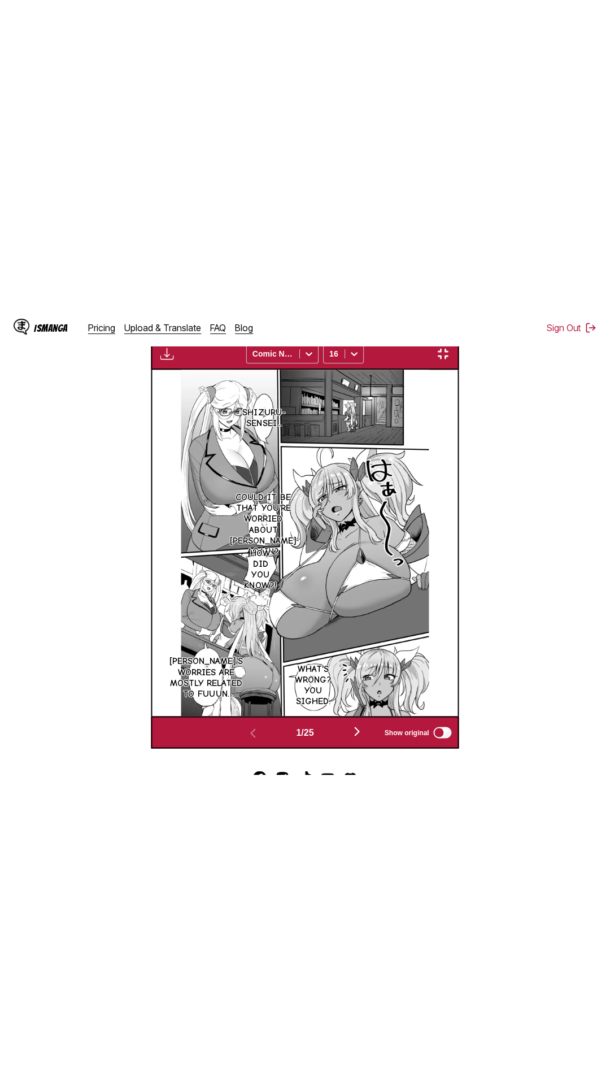
scroll to position [71, 0]
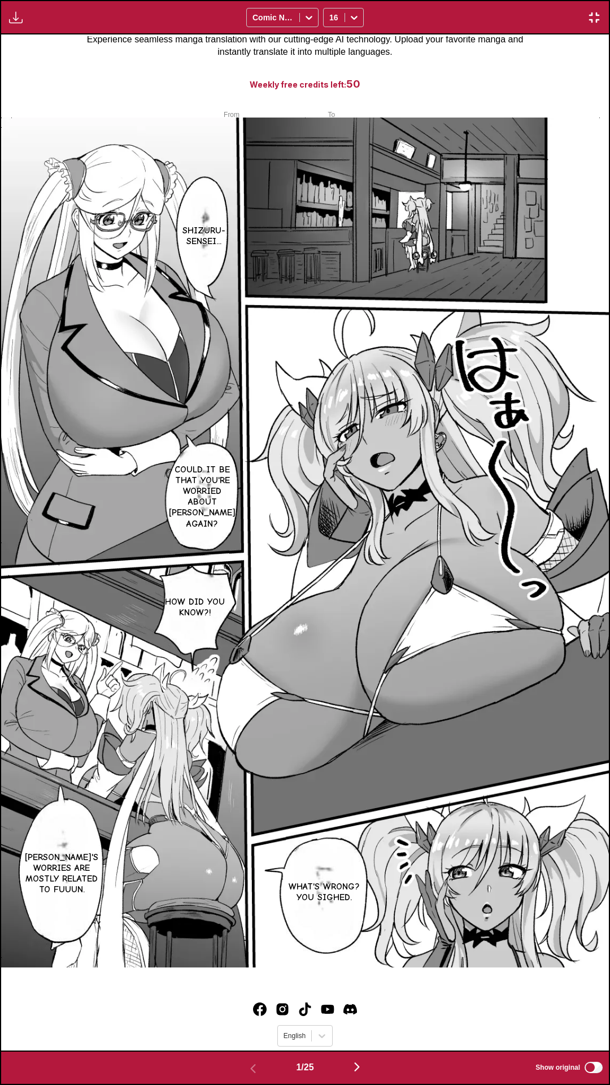
click at [497, 77] on div "Shizuru-sensei... Could it be that you're worried about fukun again? How did yo…" at bounding box center [305, 542] width 608 height 1016
click at [490, 42] on div "Shizuru-sensei... Could it be that you're worried about fukun again? How did yo…" at bounding box center [305, 542] width 608 height 1016
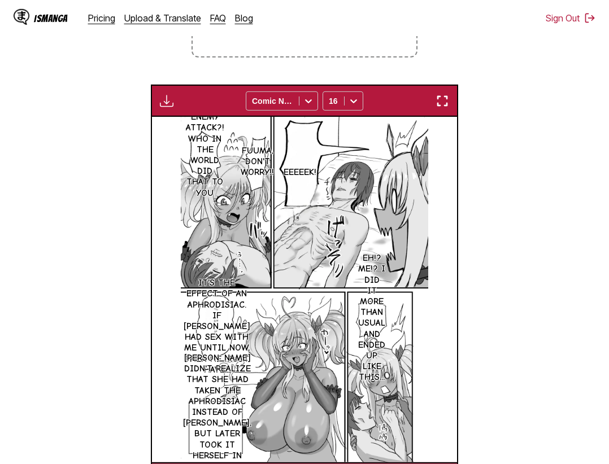
scroll to position [432, 0]
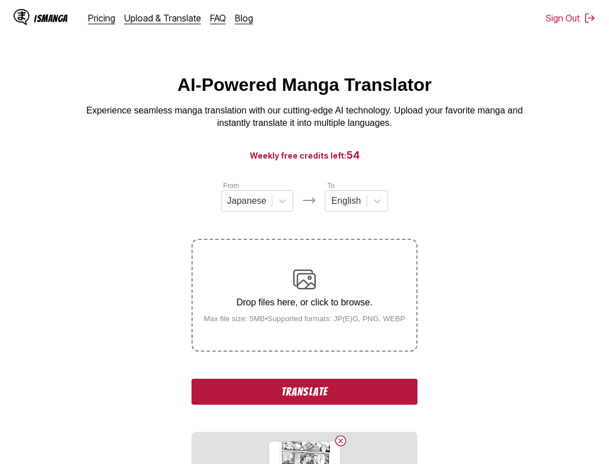
click at [351, 385] on button "Translate" at bounding box center [305, 392] width 226 height 26
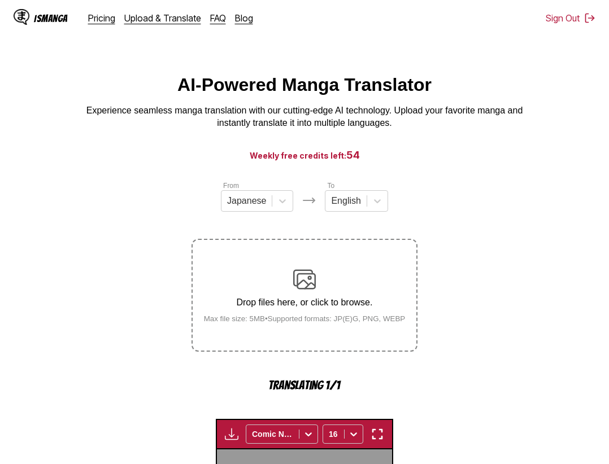
scroll to position [348, 0]
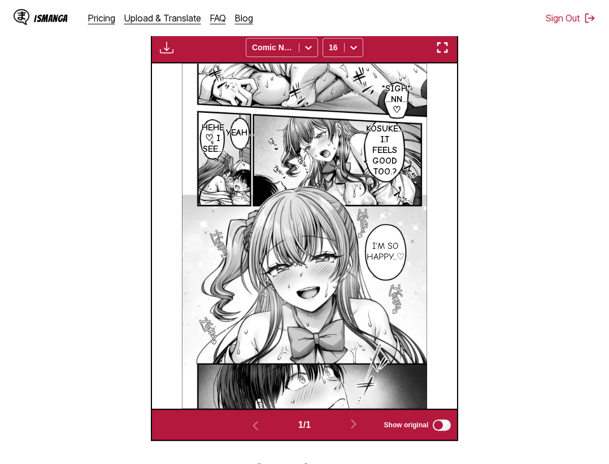
click at [445, 52] on img "button" at bounding box center [443, 48] width 14 height 14
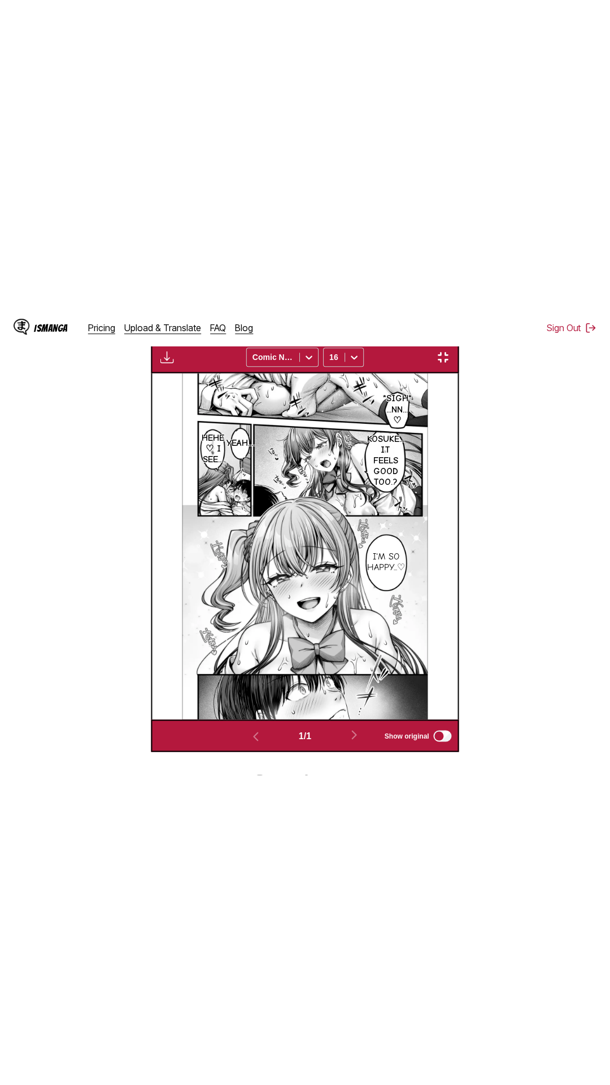
scroll to position [71, 0]
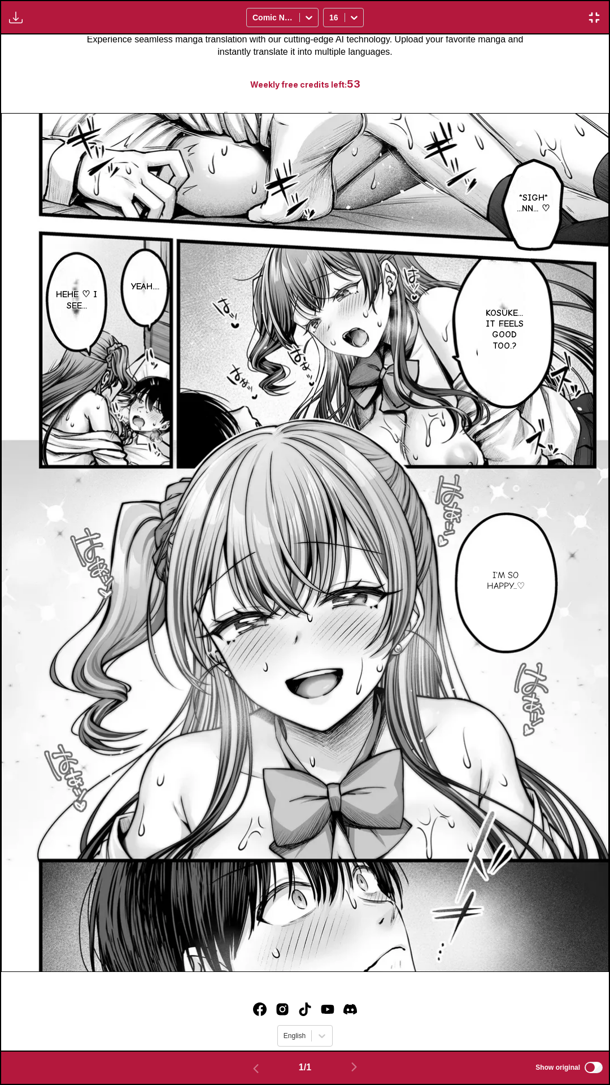
click at [546, 73] on div "*Sigh* ...Nn... ♡ Yeah.... Kosuke... It feels good too.? Hehe ♡ I see... I'm so…" at bounding box center [305, 542] width 608 height 1016
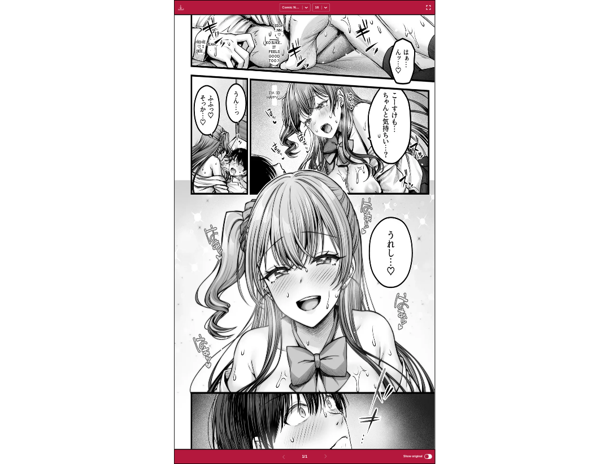
scroll to position [294, 0]
